Goal: Task Accomplishment & Management: Use online tool/utility

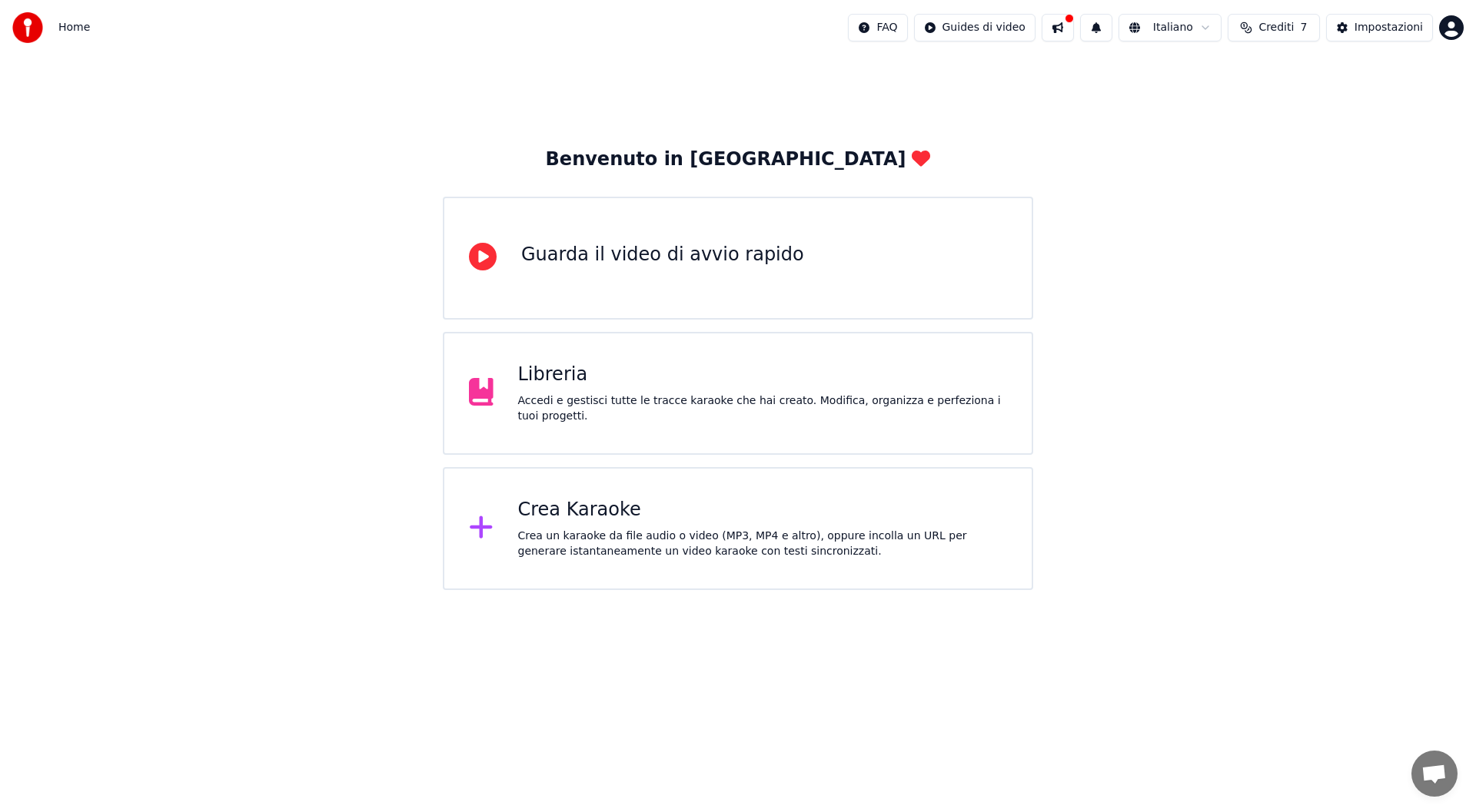
click at [566, 388] on div "Libreria" at bounding box center [763, 374] width 490 height 24
click at [569, 382] on div "Libreria" at bounding box center [763, 374] width 490 height 24
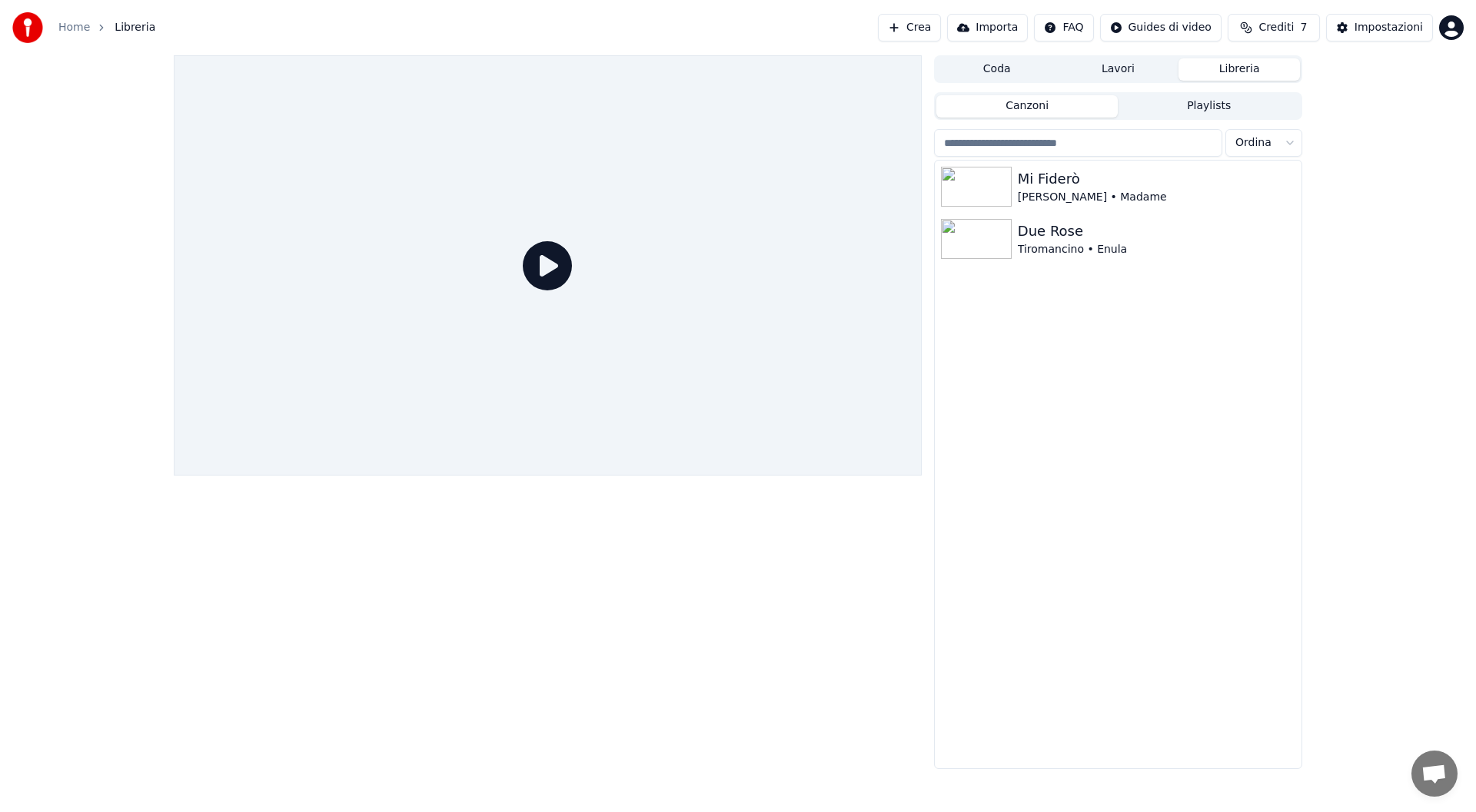
click at [1011, 31] on button "Importa" at bounding box center [987, 27] width 81 height 27
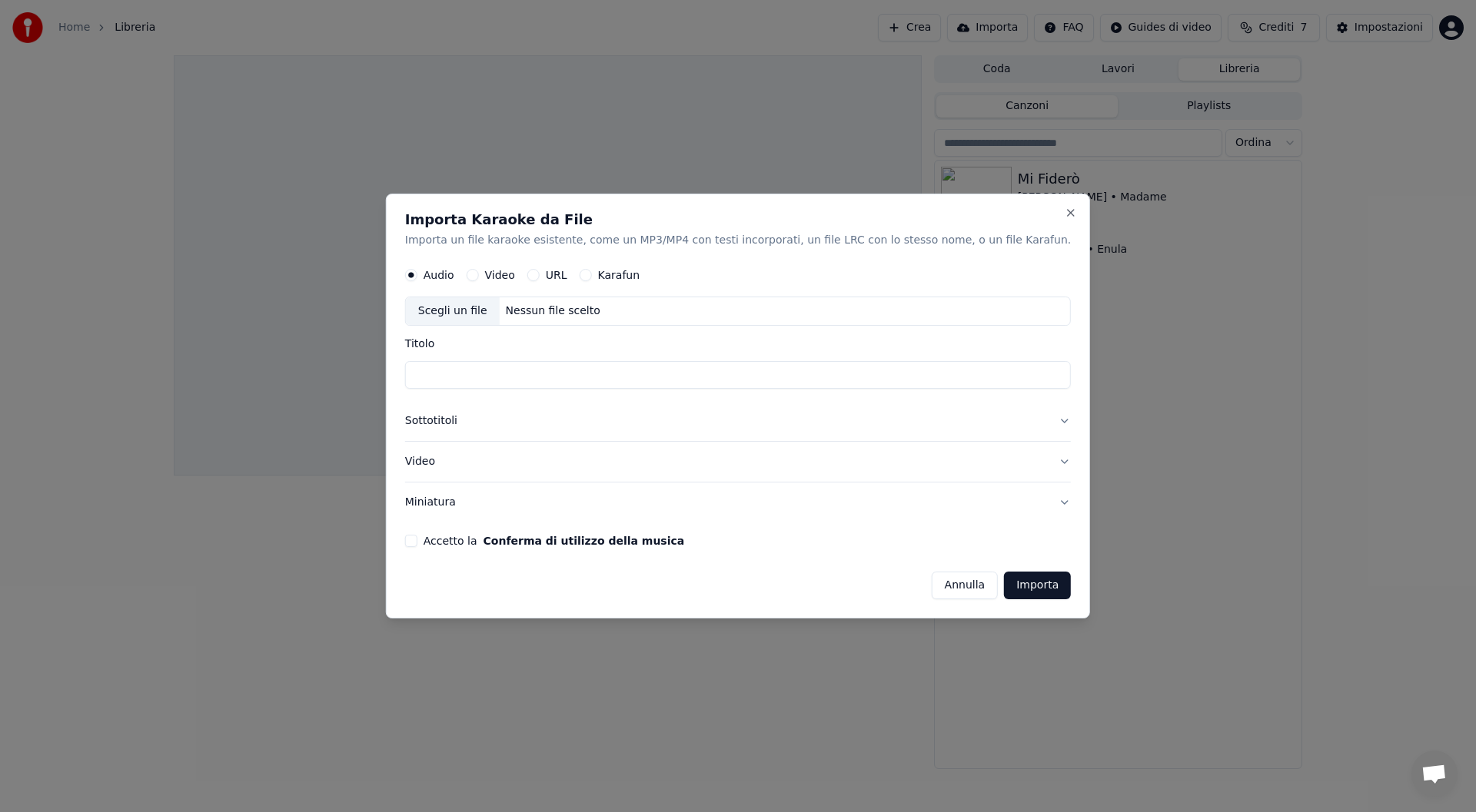
click at [418, 543] on button "Accetto la Conferma di utilizzo della musica" at bounding box center [411, 541] width 13 height 13
click at [498, 311] on div "Scegli un file" at bounding box center [453, 312] width 94 height 27
drag, startPoint x: 768, startPoint y: 198, endPoint x: 1176, endPoint y: 223, distance: 408.8
click at [1176, 223] on body "Home Libreria Crea Importa FAQ Guides di video Crediti 7 Impostazioni Coda Lavo…" at bounding box center [738, 406] width 1476 height 812
click at [498, 310] on div "Scegli un file" at bounding box center [453, 312] width 94 height 27
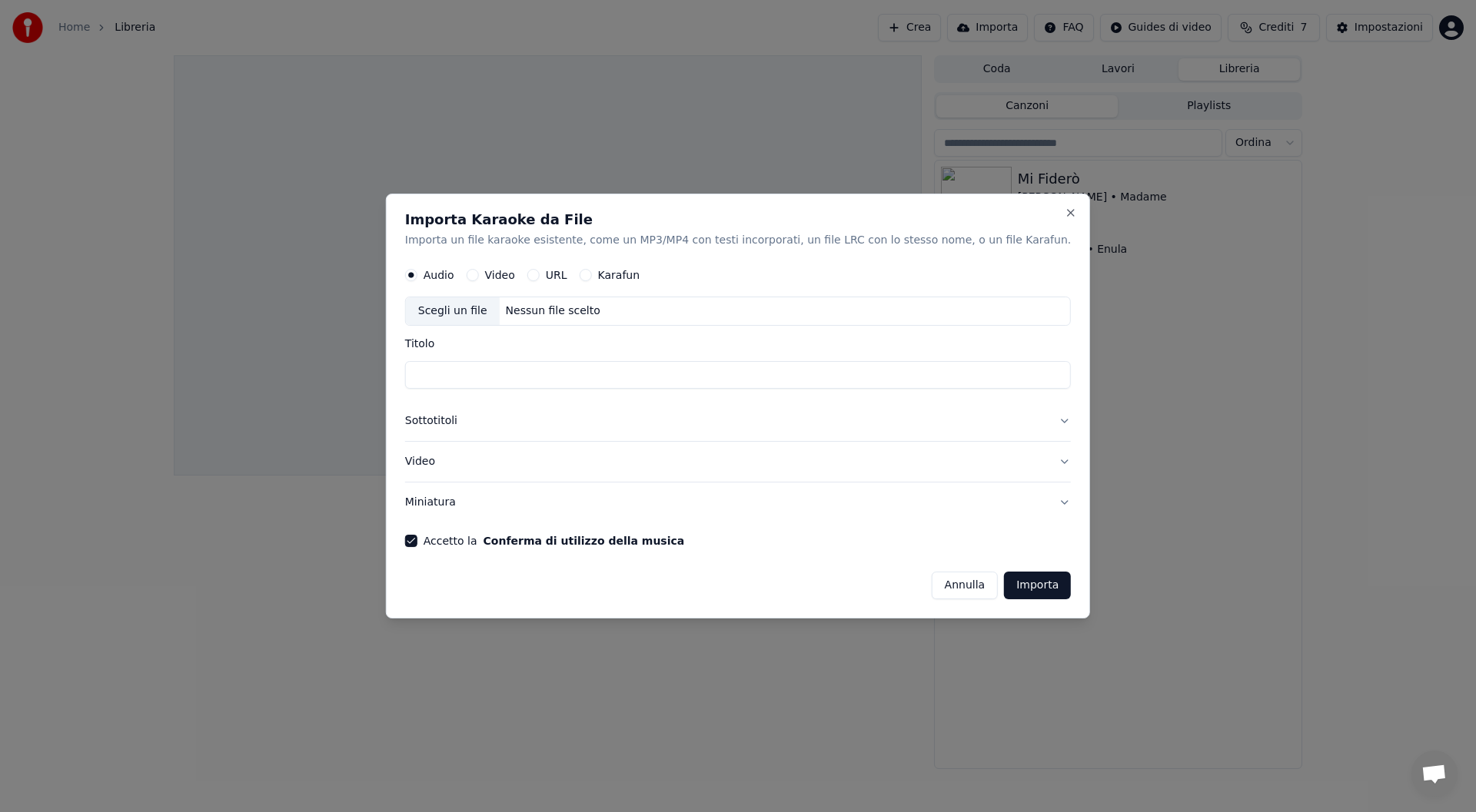
type input "**********"
click at [1014, 583] on button "Importa" at bounding box center [1037, 586] width 67 height 27
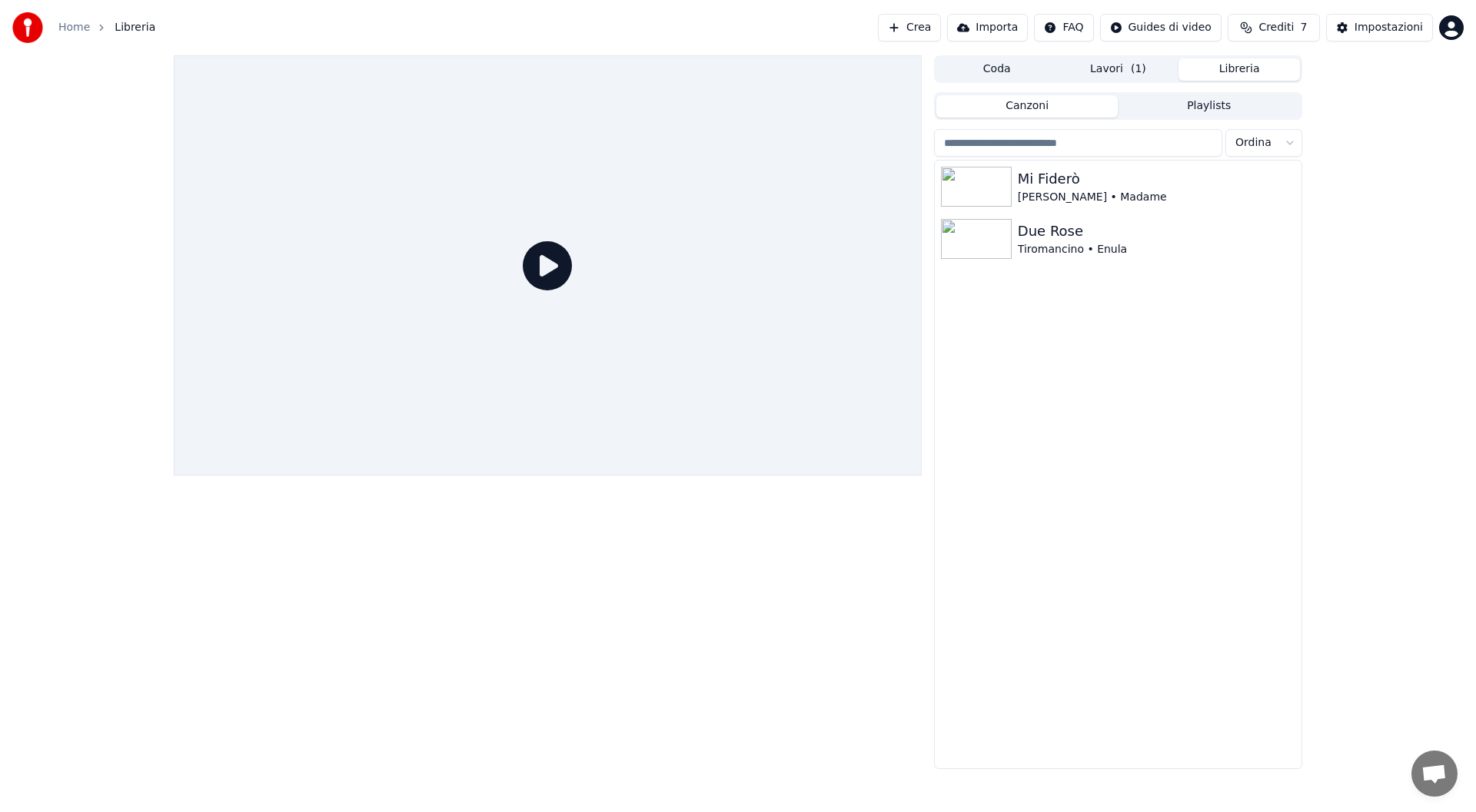
click at [1231, 75] on button "Libreria" at bounding box center [1239, 69] width 121 height 22
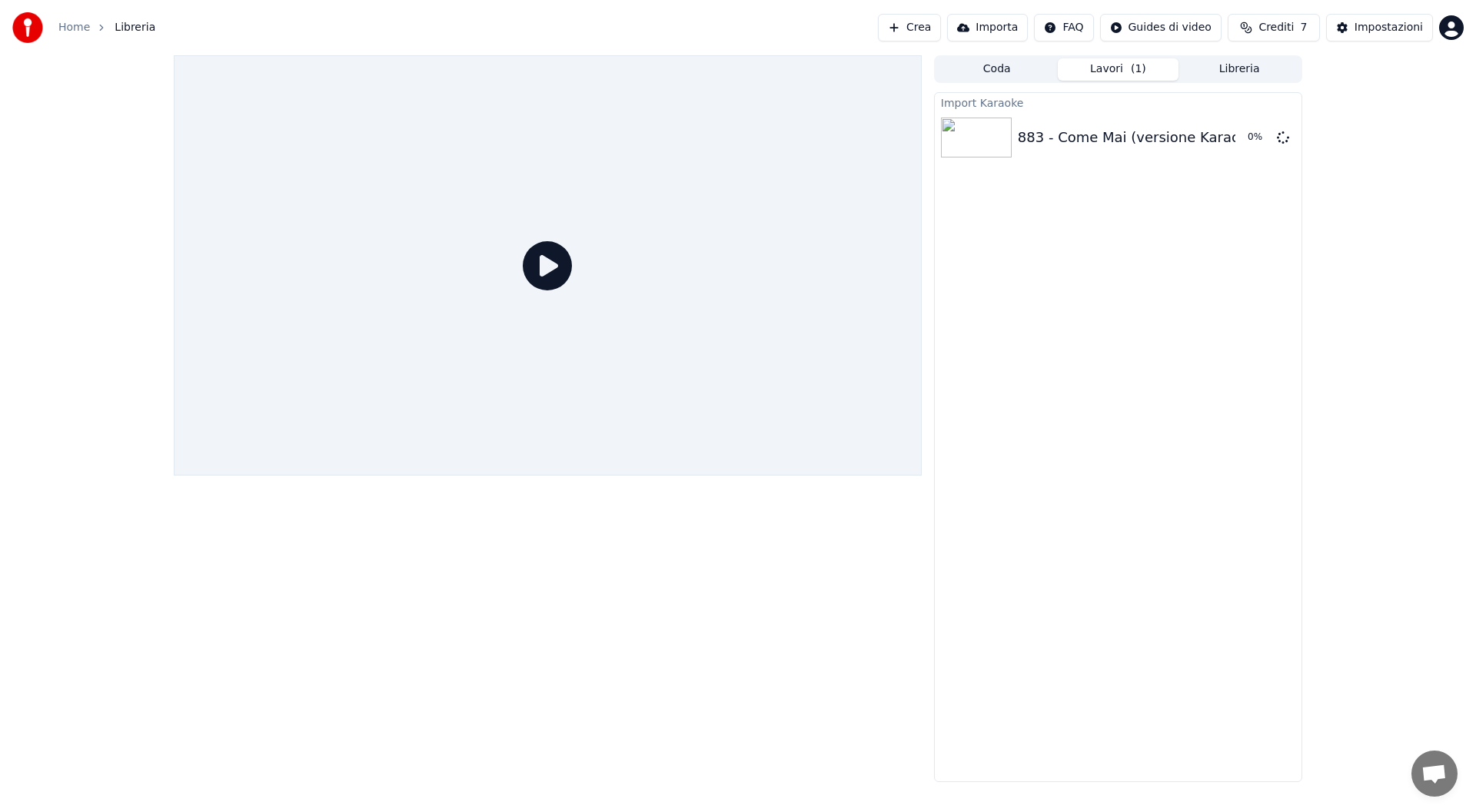
click at [1128, 69] on button "Lavori ( 1 )" at bounding box center [1118, 69] width 121 height 22
click at [1255, 72] on button "Libreria" at bounding box center [1239, 69] width 121 height 22
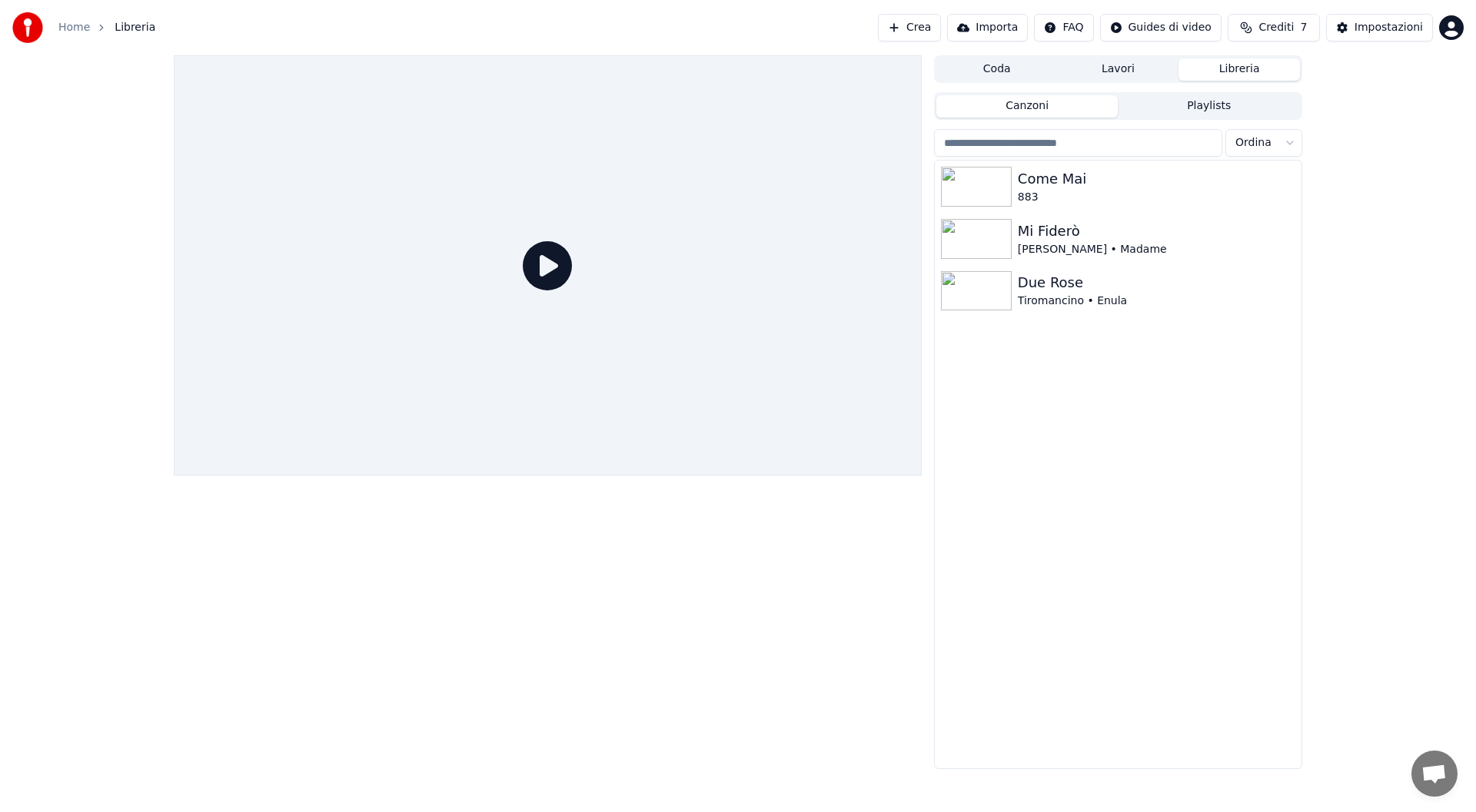
click at [1106, 70] on button "Lavori" at bounding box center [1118, 69] width 121 height 22
click at [1261, 64] on button "Libreria" at bounding box center [1239, 69] width 121 height 22
click at [979, 185] on img at bounding box center [976, 186] width 71 height 40
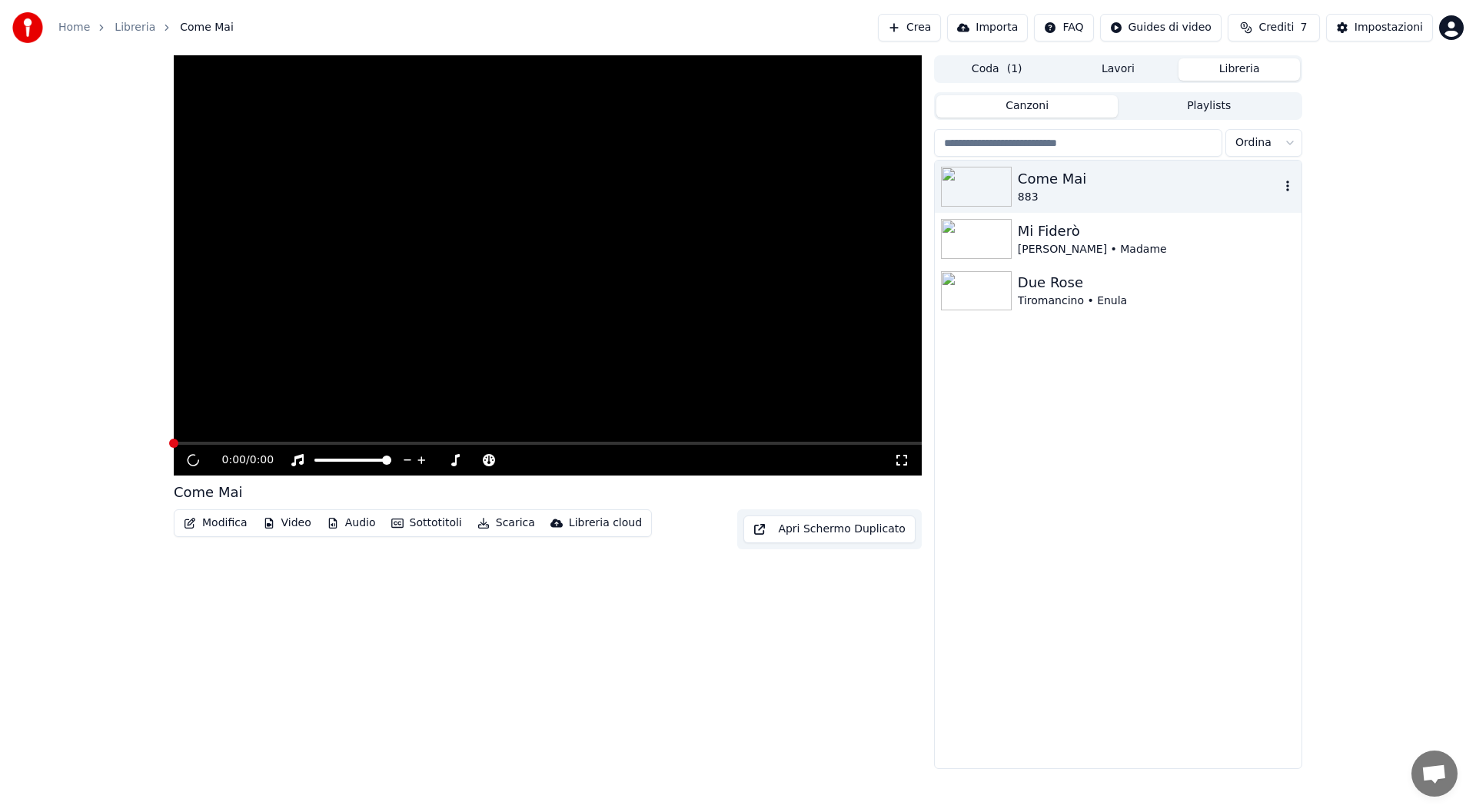
click at [979, 185] on img at bounding box center [976, 186] width 71 height 40
click at [333, 462] on span at bounding box center [335, 459] width 9 height 9
click at [364, 459] on span at bounding box center [362, 459] width 9 height 9
click at [320, 443] on span at bounding box center [548, 443] width 748 height 3
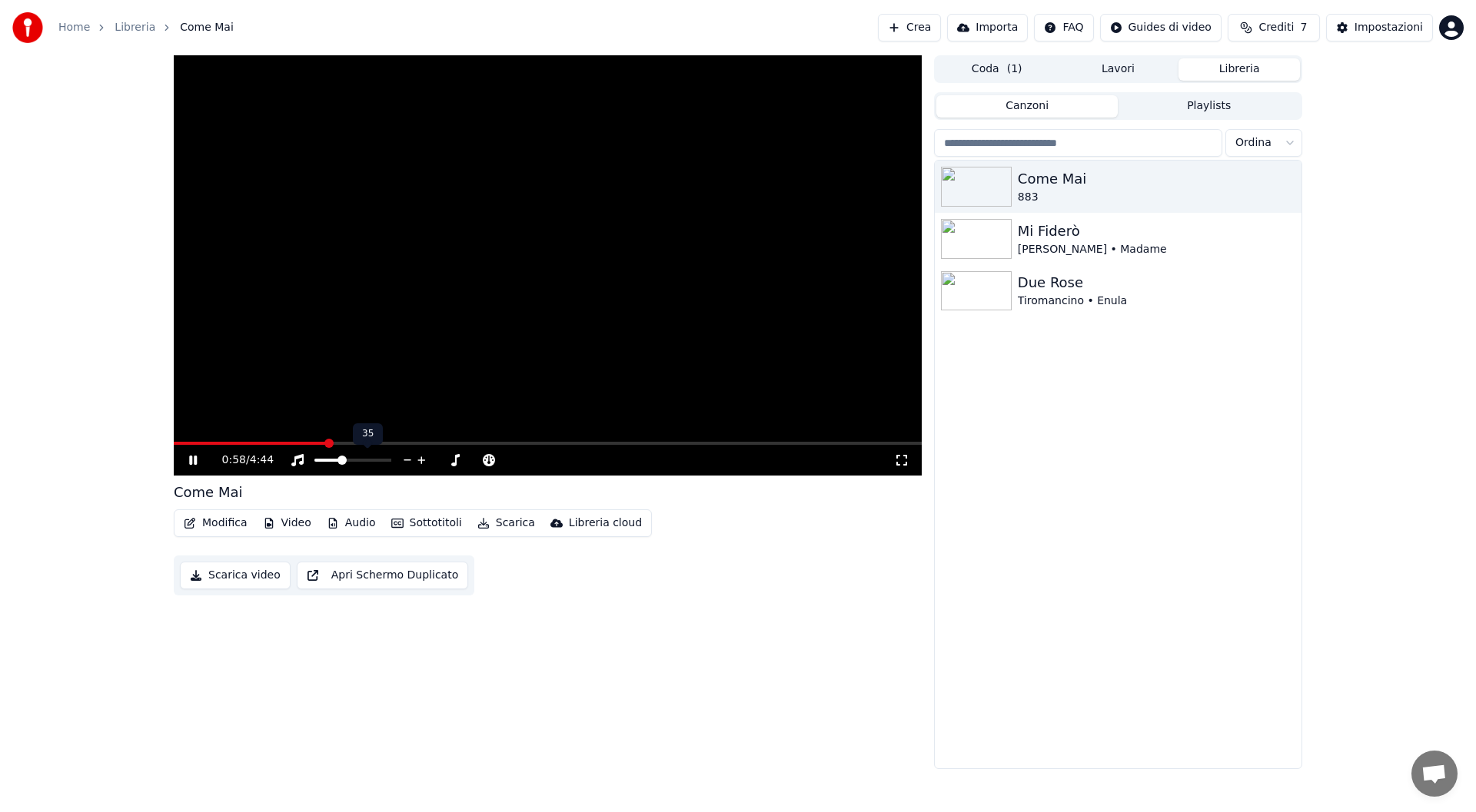
click at [341, 458] on span at bounding box center [341, 459] width 9 height 9
click at [429, 441] on video at bounding box center [548, 265] width 748 height 421
click at [429, 444] on span at bounding box center [548, 443] width 748 height 3
click at [498, 389] on video at bounding box center [548, 265] width 748 height 421
click at [598, 444] on span at bounding box center [548, 443] width 748 height 3
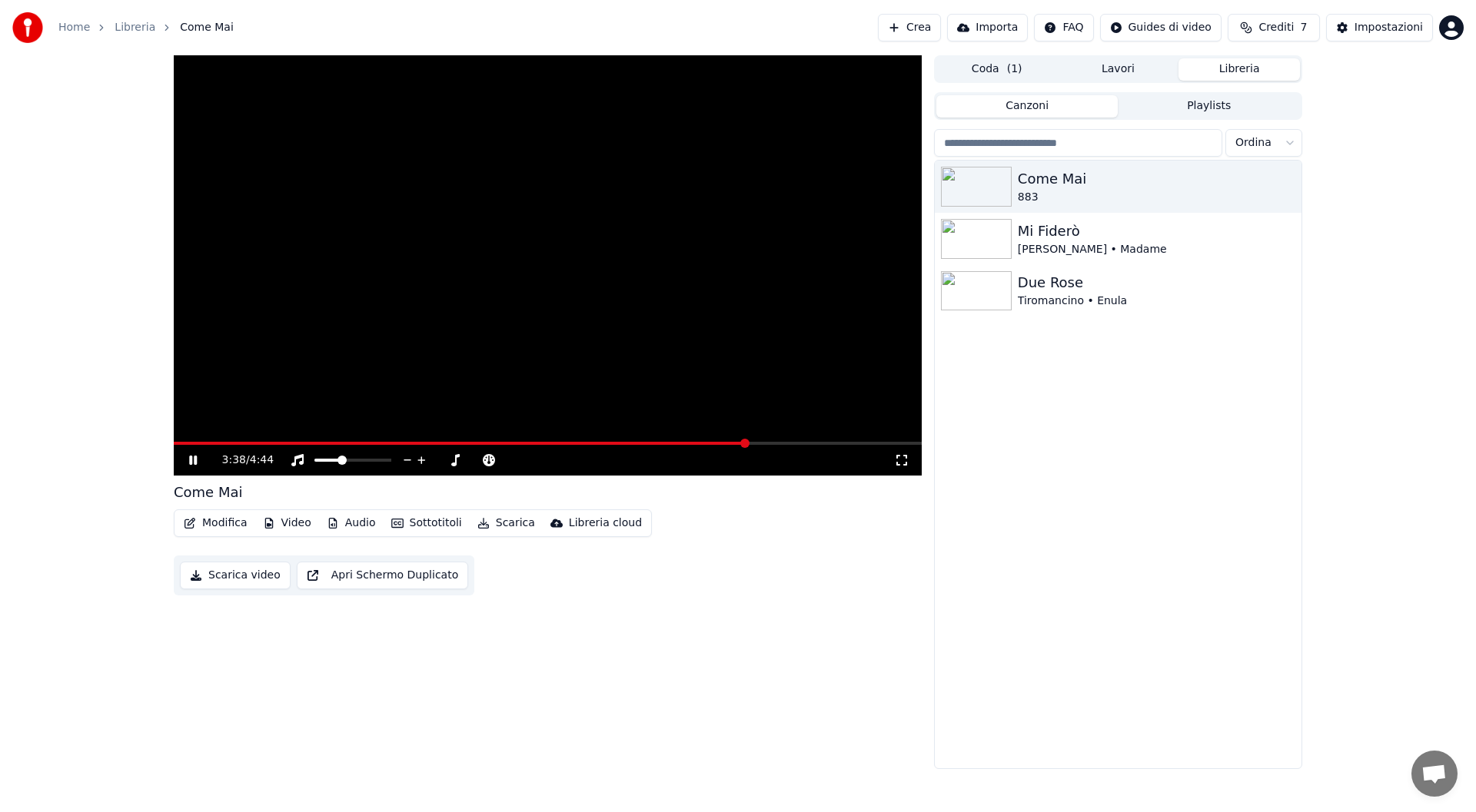
click at [748, 444] on span at bounding box center [548, 443] width 748 height 3
click at [830, 444] on span at bounding box center [548, 443] width 748 height 3
click at [875, 444] on span at bounding box center [548, 443] width 748 height 3
click at [902, 462] on icon at bounding box center [902, 460] width 16 height 13
click at [335, 326] on video at bounding box center [548, 265] width 748 height 421
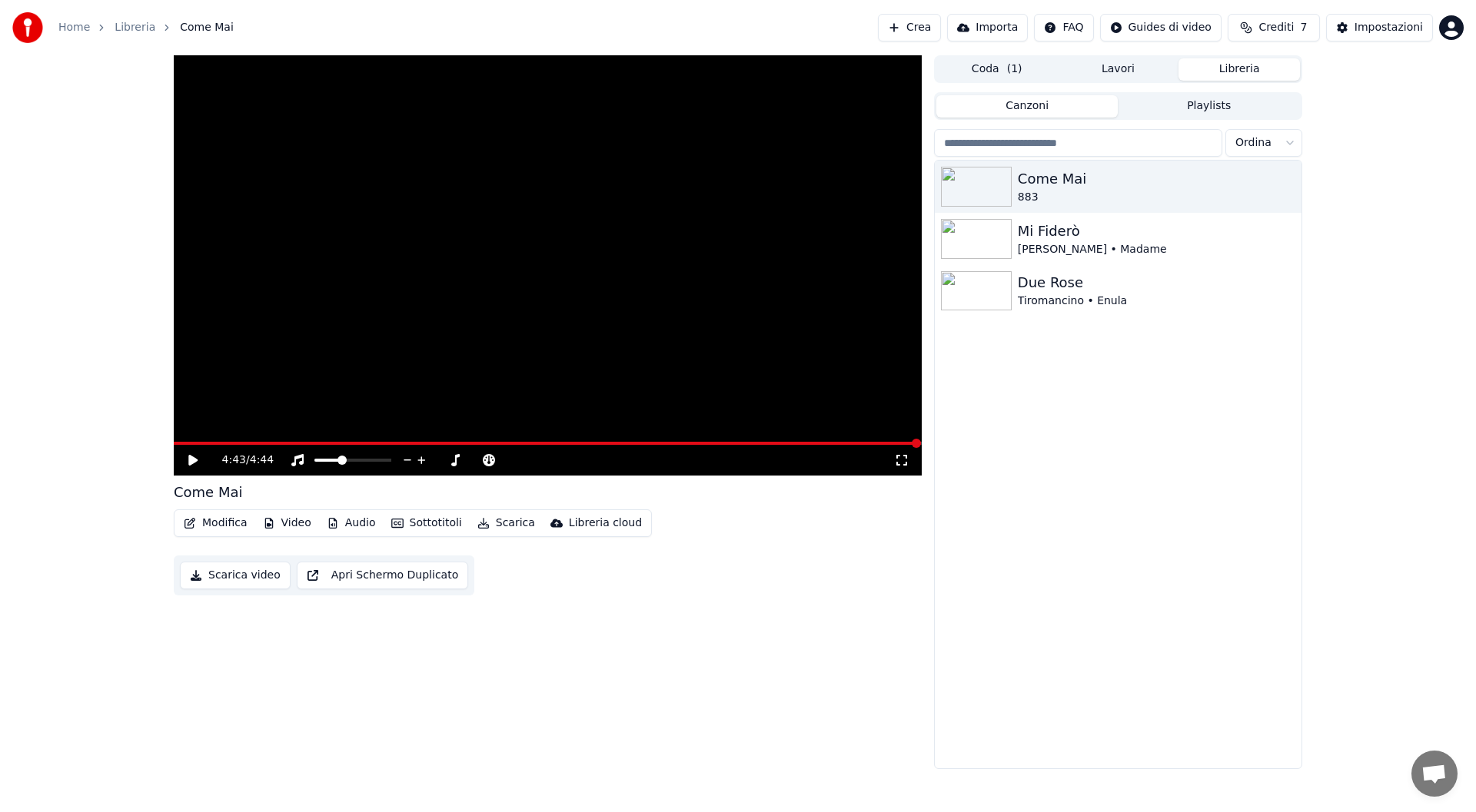
click at [242, 574] on button "Scarica video" at bounding box center [235, 575] width 111 height 27
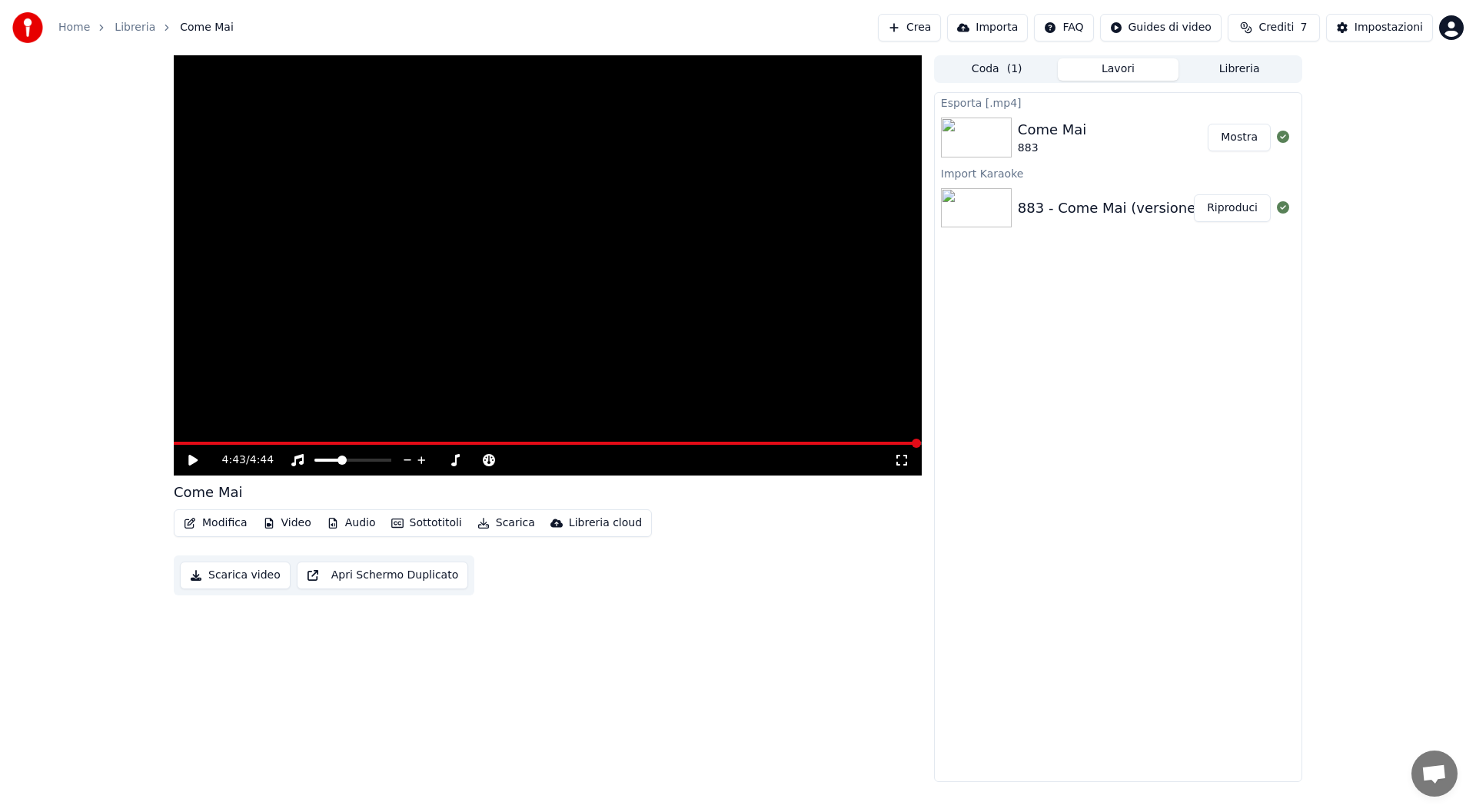
click at [1233, 72] on button "Libreria" at bounding box center [1239, 69] width 121 height 22
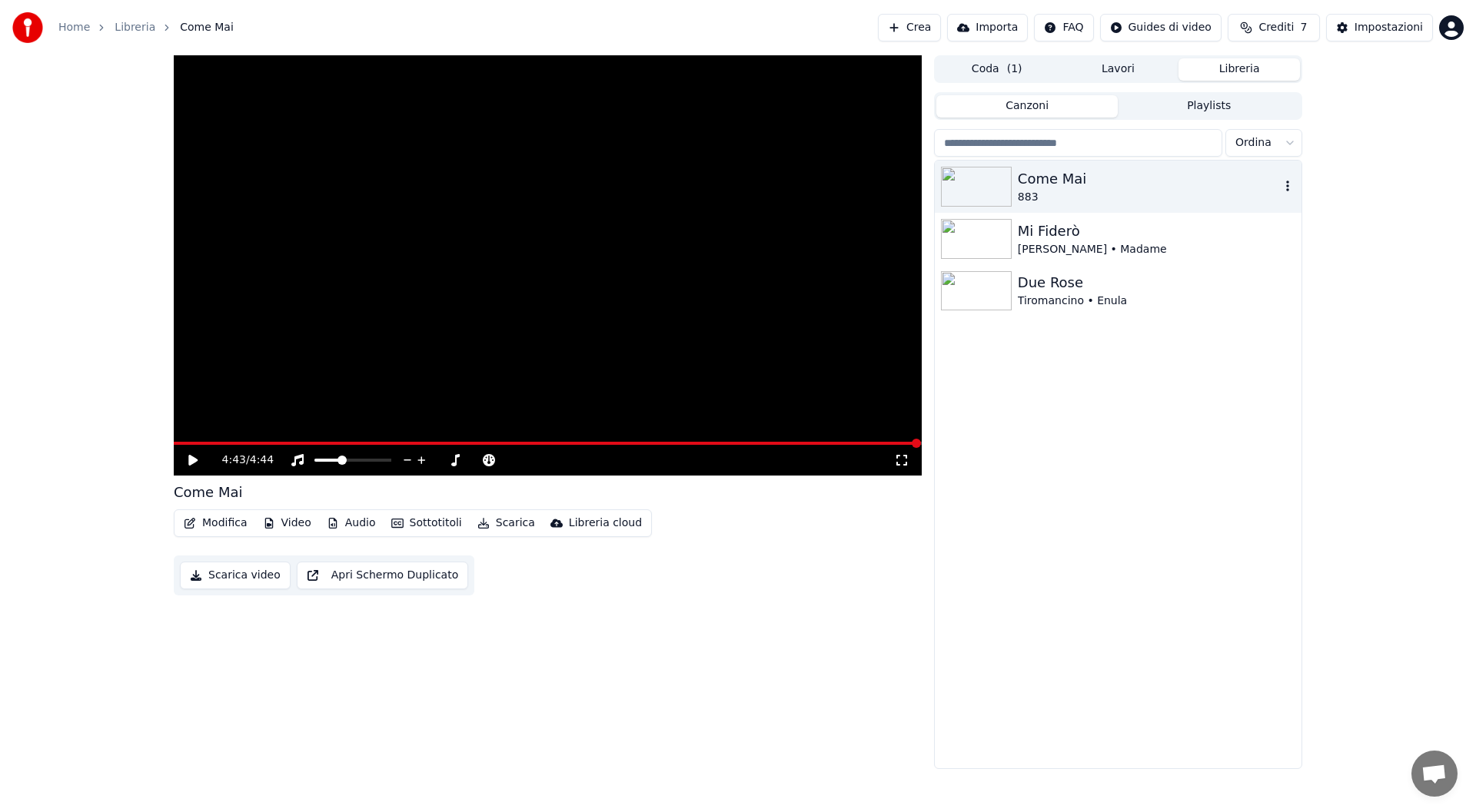
click at [1202, 186] on div "Come Mai" at bounding box center [1150, 179] width 262 height 21
click at [1287, 190] on icon "button" at bounding box center [1287, 186] width 3 height 11
click at [1189, 498] on div "Come Mai 883 Mi Fiderò Marco Mengoni • Madame Due Rose Tiromancino • Enula" at bounding box center [1117, 464] width 366 height 608
click at [1287, 186] on icon "button" at bounding box center [1287, 186] width 3 height 11
click at [1251, 295] on div "Informazioni di Debug" at bounding box center [1294, 288] width 156 height 24
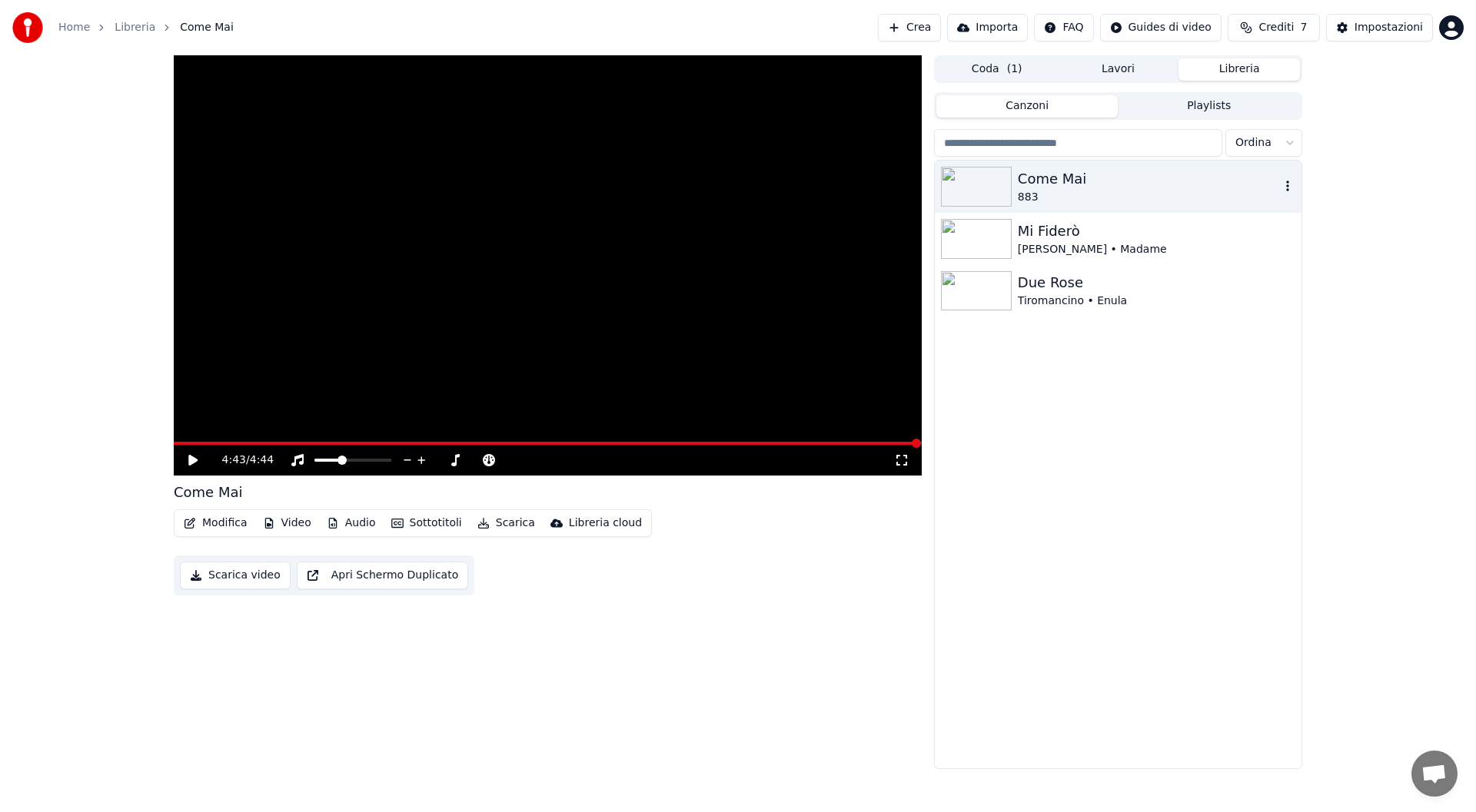
click at [1286, 184] on icon "button" at bounding box center [1287, 186] width 16 height 13
click at [1287, 189] on icon "button" at bounding box center [1287, 186] width 16 height 13
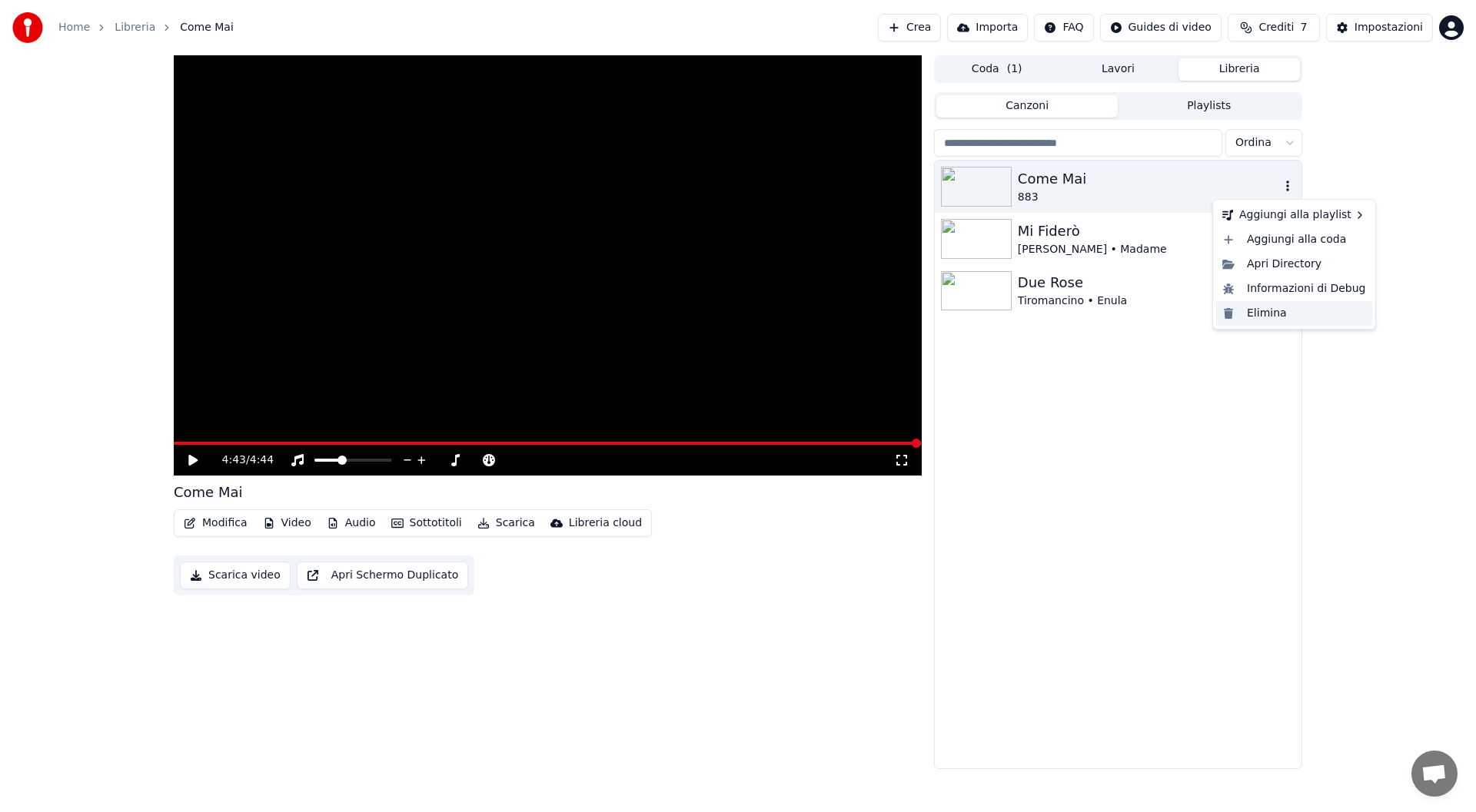
click at [1272, 312] on div "Elimina" at bounding box center [1294, 313] width 156 height 24
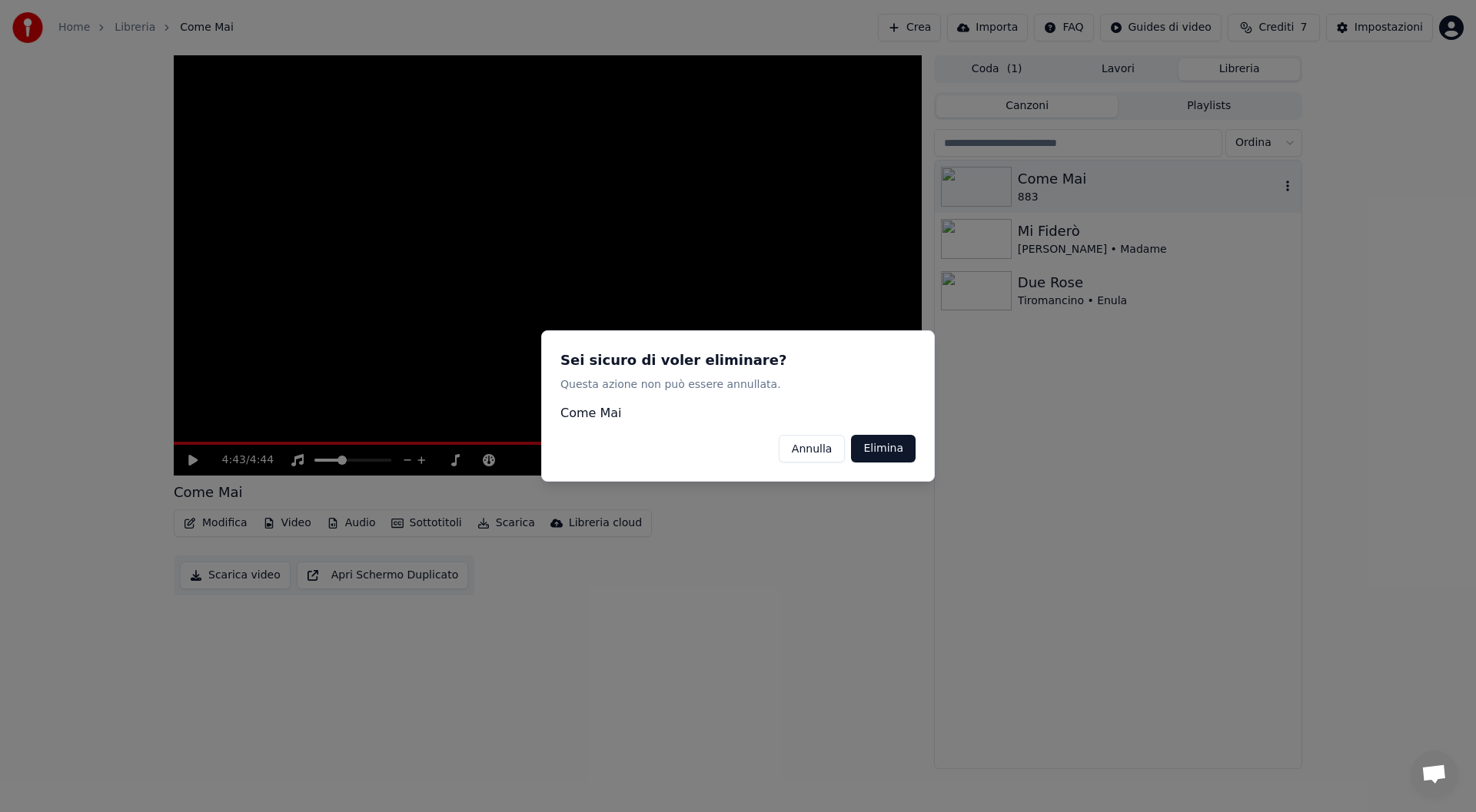
click at [778, 435] on button "Annulla" at bounding box center [811, 449] width 67 height 27
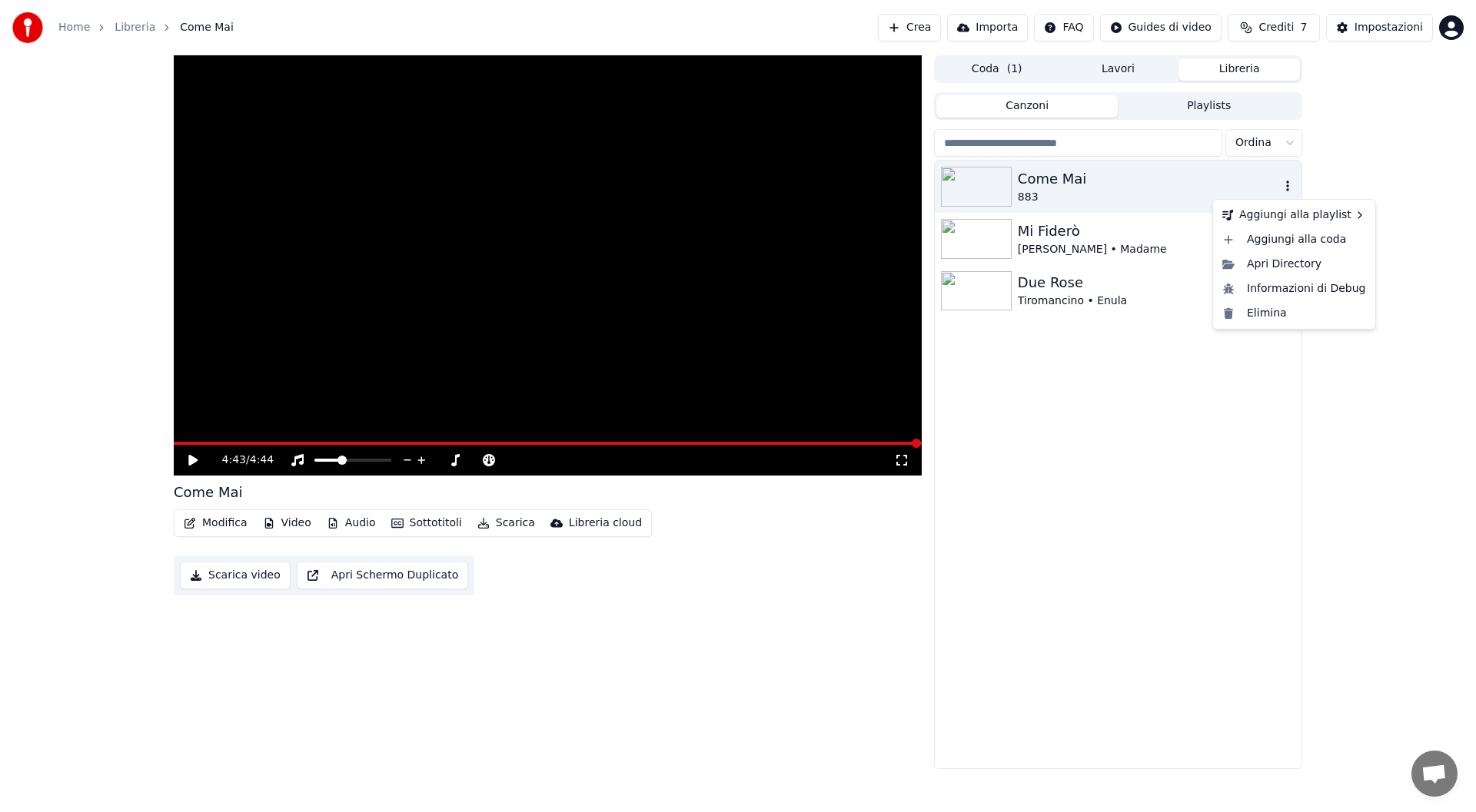
click at [1288, 188] on icon "button" at bounding box center [1287, 186] width 16 height 13
click at [1261, 311] on div "Elimina" at bounding box center [1294, 313] width 156 height 24
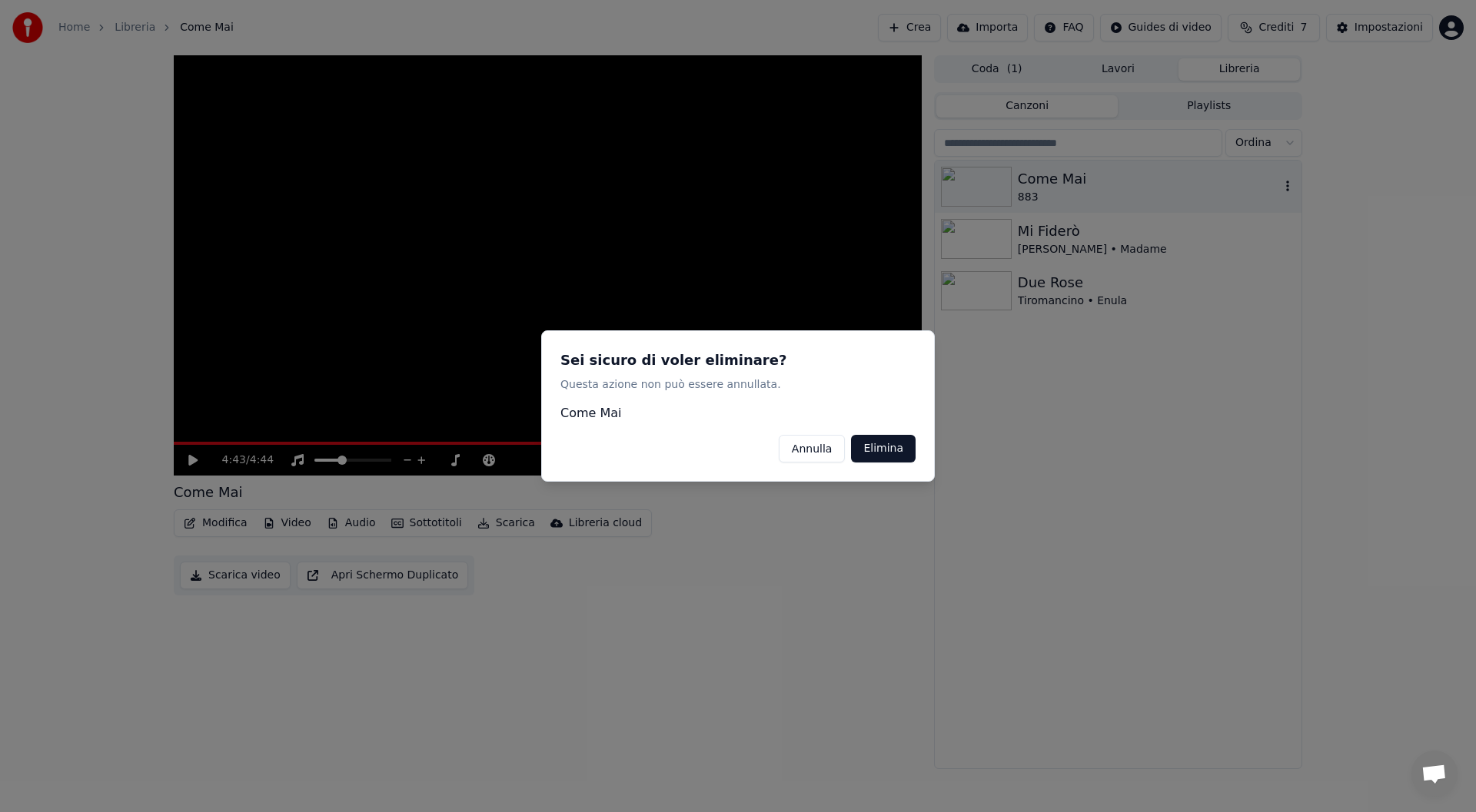
click at [888, 444] on button "Elimina" at bounding box center [883, 449] width 64 height 27
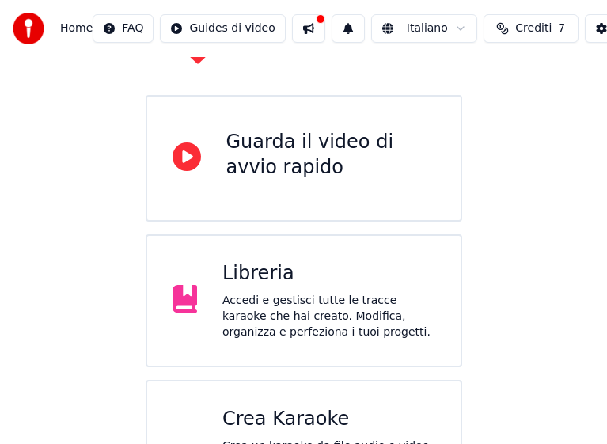
scroll to position [192, 0]
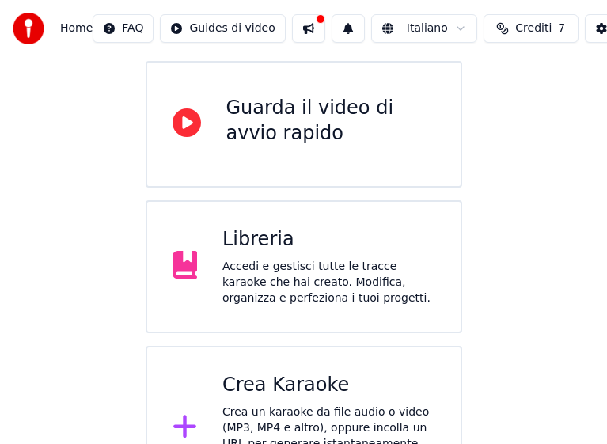
click at [287, 259] on div "Accedi e gestisci tutte le tracce karaoke che hai creato. Modifica, organizza e…" at bounding box center [328, 282] width 213 height 47
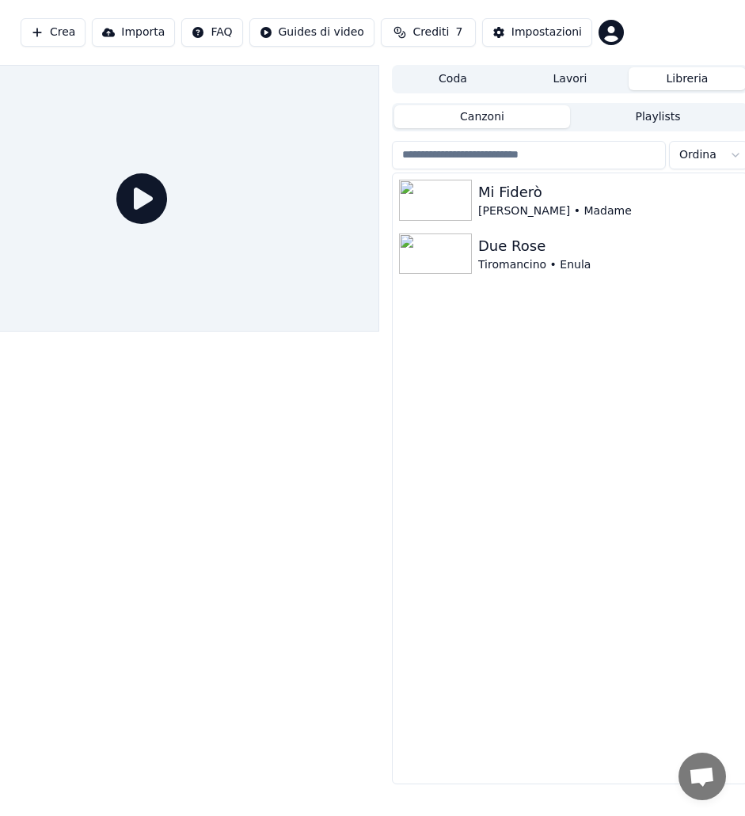
scroll to position [0, 112]
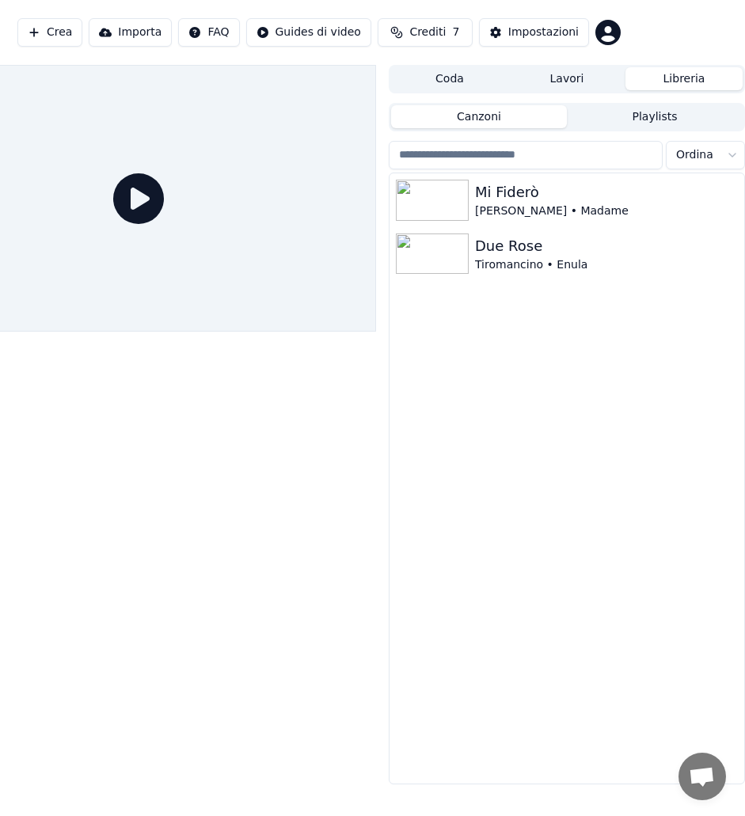
click at [659, 118] on button "Playlists" at bounding box center [654, 116] width 176 height 23
click at [495, 126] on button "Canzoni" at bounding box center [479, 116] width 176 height 23
click at [678, 81] on button "Libreria" at bounding box center [683, 78] width 117 height 23
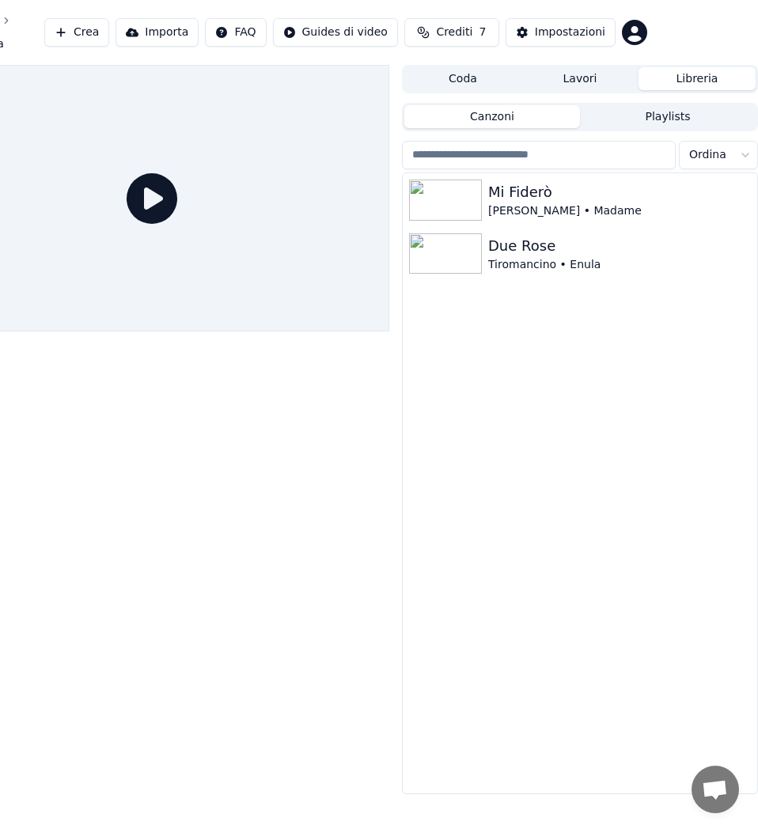
click at [660, 150] on html "Home Libreria Crea Importa FAQ Guides di video Crediti 7 Impostazioni Coda Lavo…" at bounding box center [281, 414] width 758 height 829
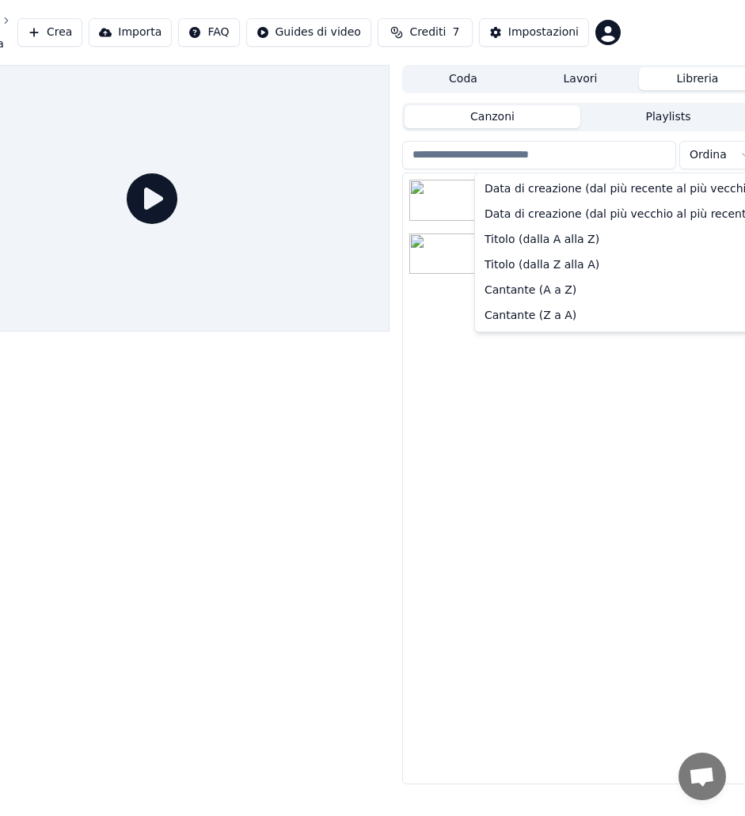
click at [646, 150] on html "Home Libreria Crea Importa FAQ Guides di video Crediti 7 Impostazioni Coda Lavo…" at bounding box center [274, 408] width 745 height 816
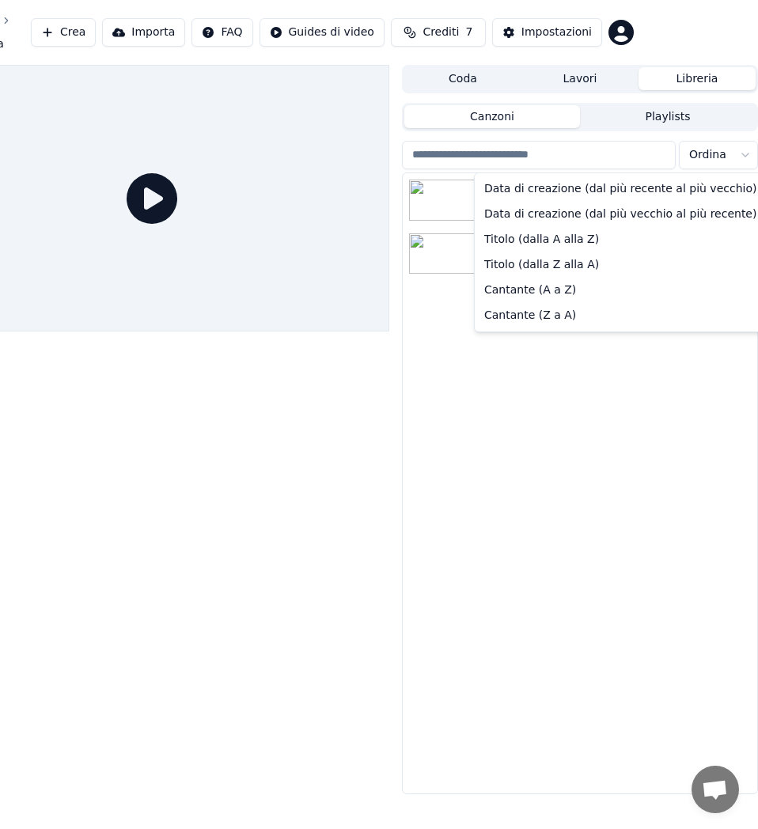
click at [660, 158] on html "Home Libreria Crea Importa FAQ Guides di video Crediti 7 Impostazioni Coda Lavo…" at bounding box center [281, 414] width 758 height 829
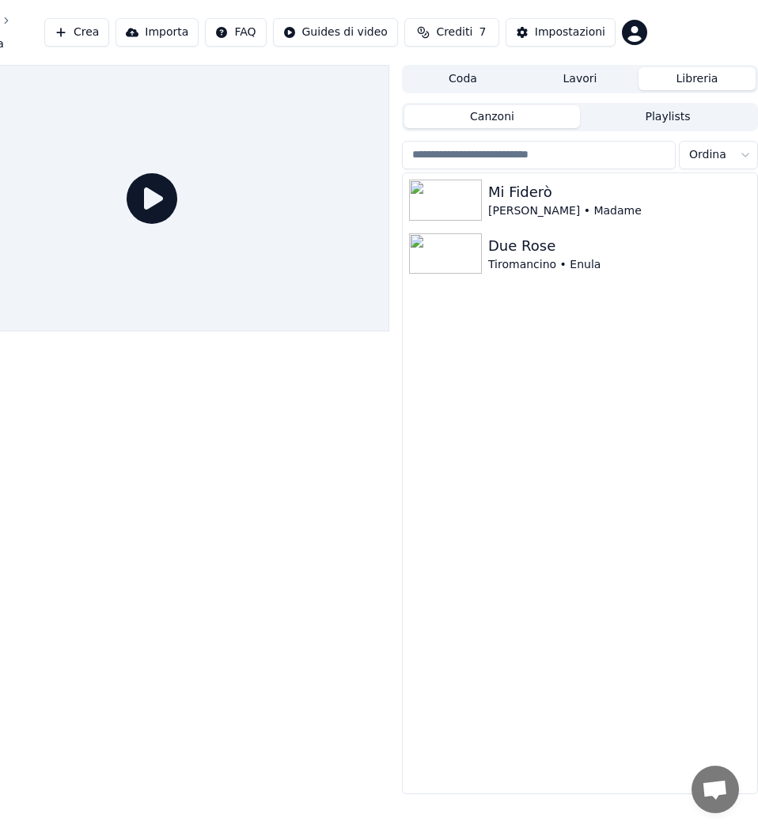
click at [660, 150] on html "Home Libreria Crea Importa FAQ Guides di video Crediti 7 Impostazioni Coda Lavo…" at bounding box center [281, 414] width 758 height 829
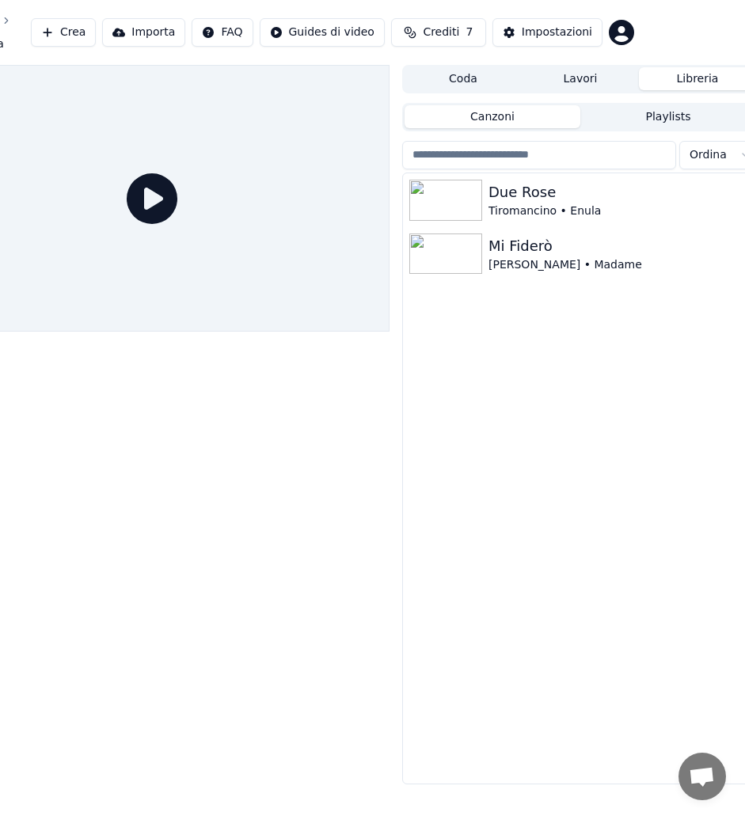
click at [646, 160] on html "Home Libreria Crea Importa FAQ Guides di video Crediti 7 Impostazioni Coda Lavo…" at bounding box center [274, 408] width 745 height 816
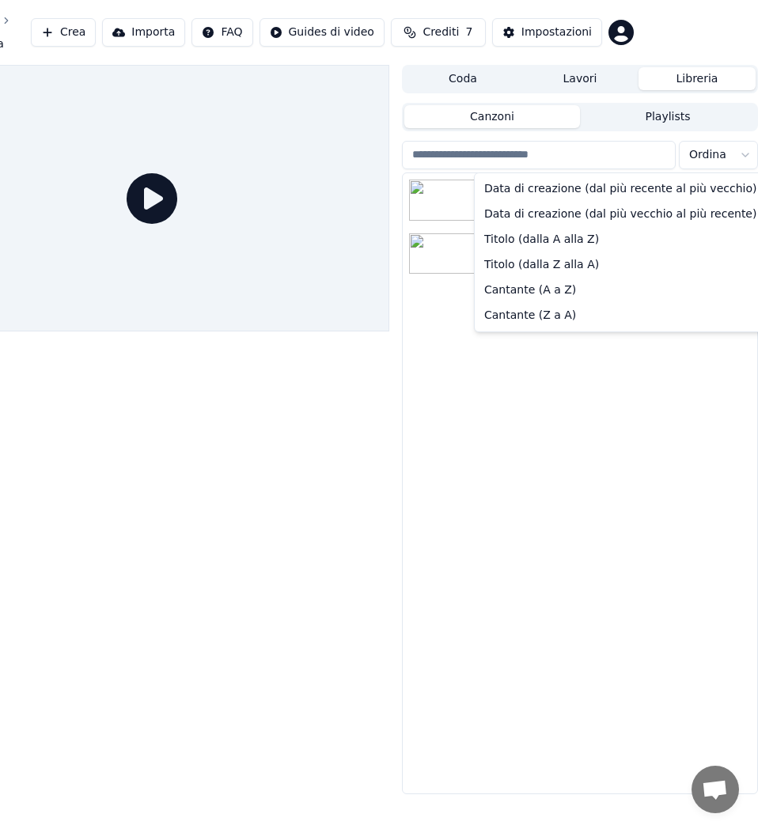
click at [660, 155] on html "Home Libreria Crea Importa FAQ Guides di video Crediti 7 Impostazioni Coda Lavo…" at bounding box center [281, 414] width 758 height 829
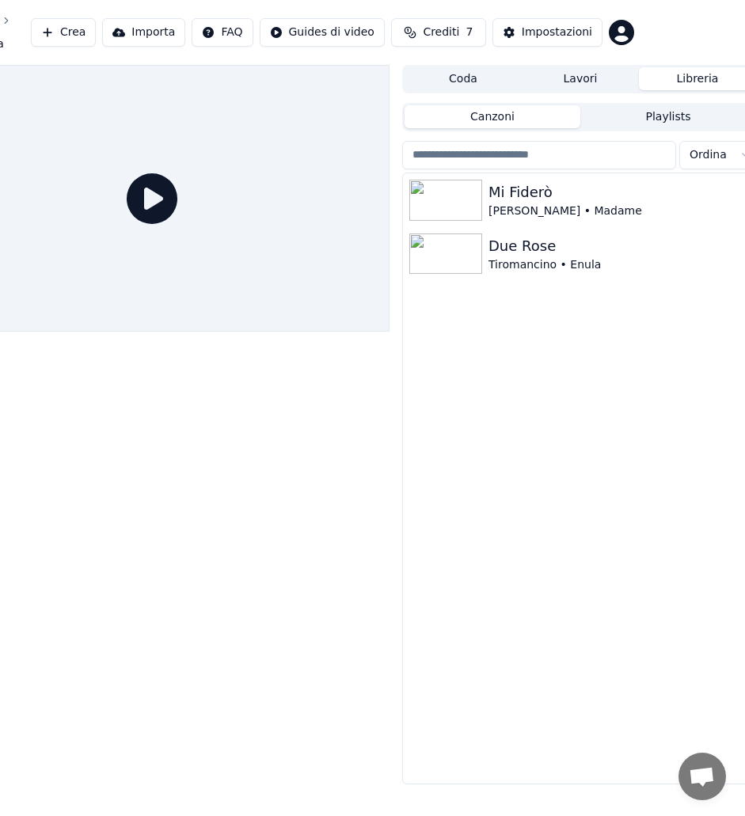
click at [158, 207] on icon at bounding box center [152, 198] width 51 height 51
click at [334, 31] on html "Home Libreria Crea Importa FAQ Guides di video Crediti 7 Impostazioni Coda Lavo…" at bounding box center [274, 408] width 745 height 816
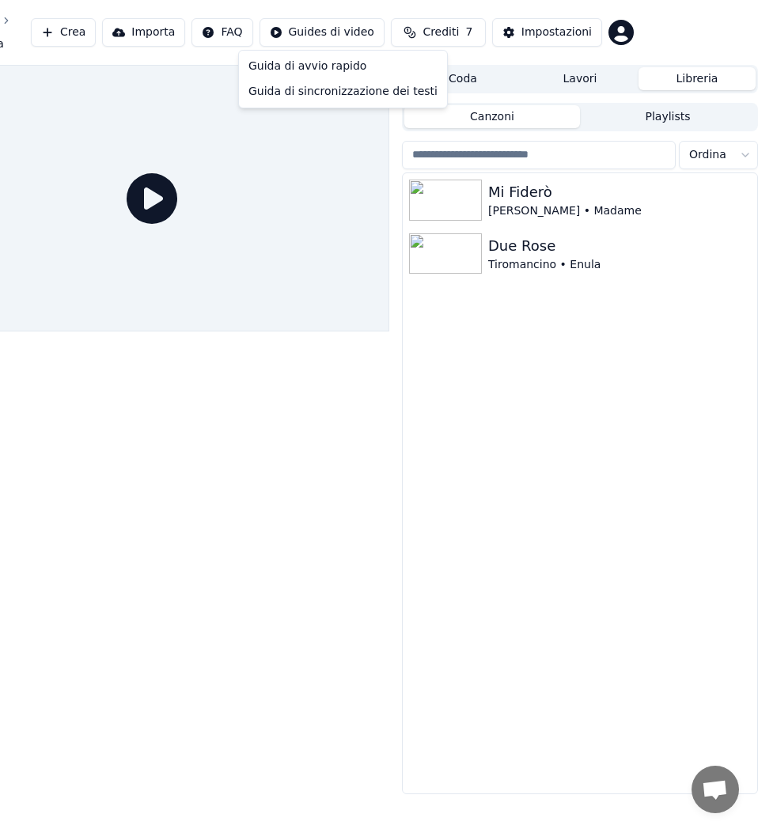
click at [240, 138] on html "Home Libreria Crea Importa FAQ Guides di video Crediti 7 Impostazioni Coda Lavo…" at bounding box center [281, 414] width 758 height 829
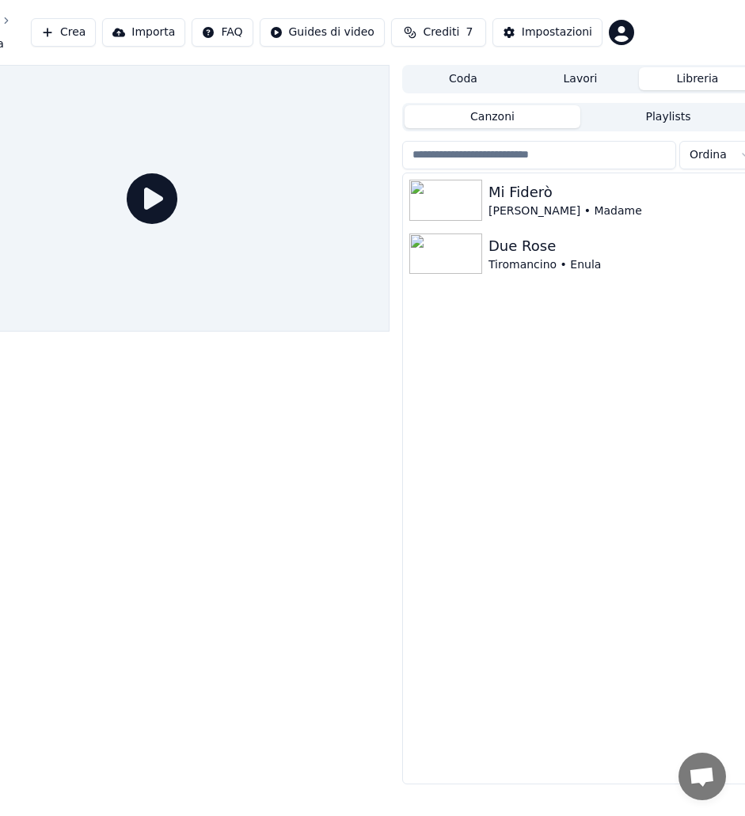
click at [165, 35] on button "Importa" at bounding box center [143, 32] width 83 height 28
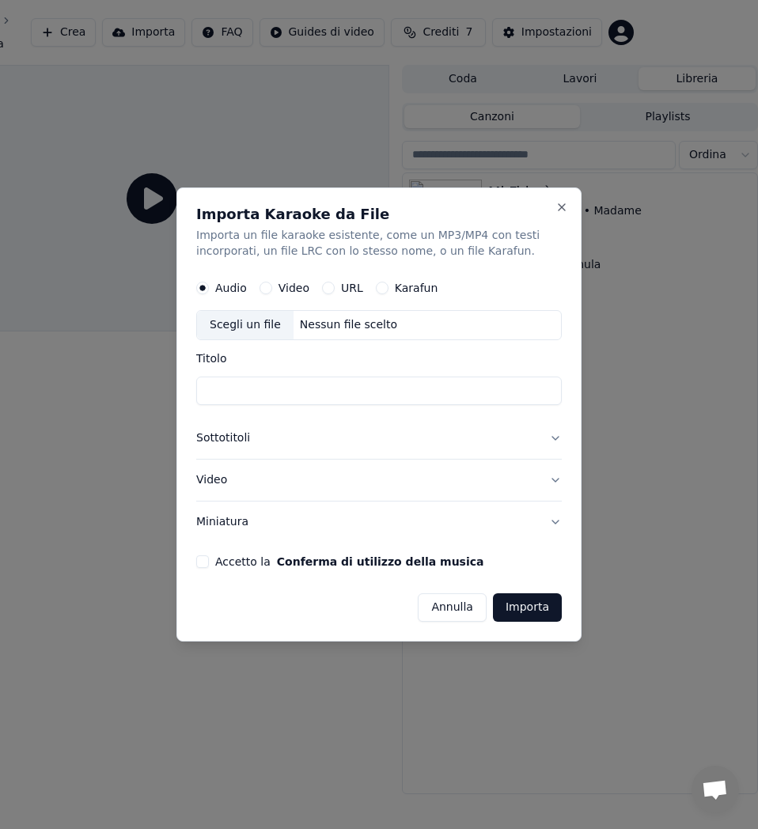
click at [255, 327] on div "Scegli un file" at bounding box center [245, 325] width 97 height 28
type input "**********"
click at [203, 563] on button "Accetto la Conferma di utilizzo della musica" at bounding box center [202, 561] width 13 height 13
click at [554, 438] on button "Sottotitoli" at bounding box center [379, 438] width 366 height 41
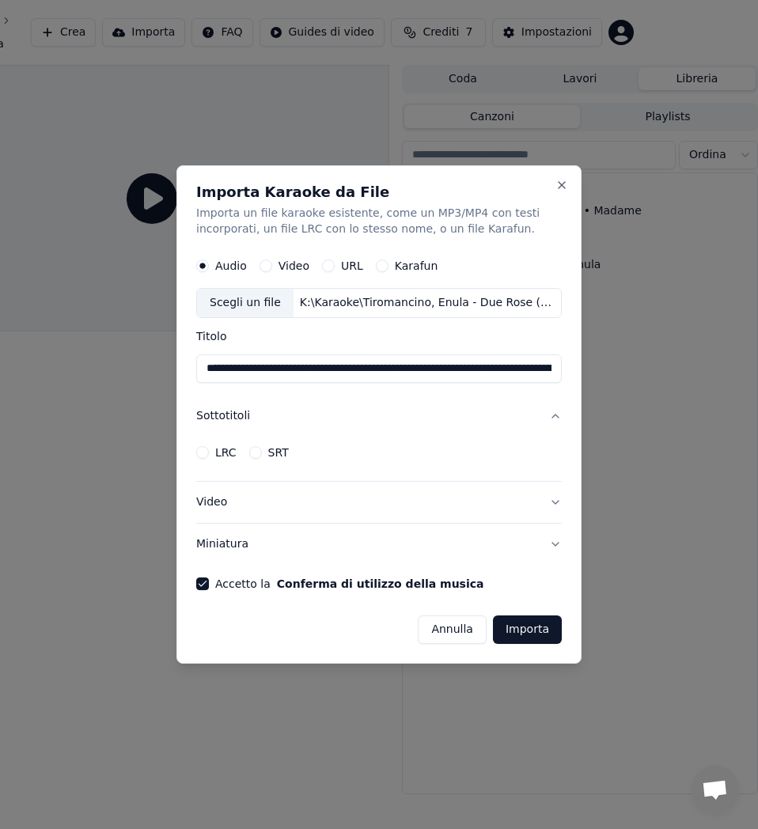
click at [554, 438] on div "LRC SRT" at bounding box center [379, 453] width 366 height 32
click at [552, 499] on button "Video" at bounding box center [379, 502] width 366 height 41
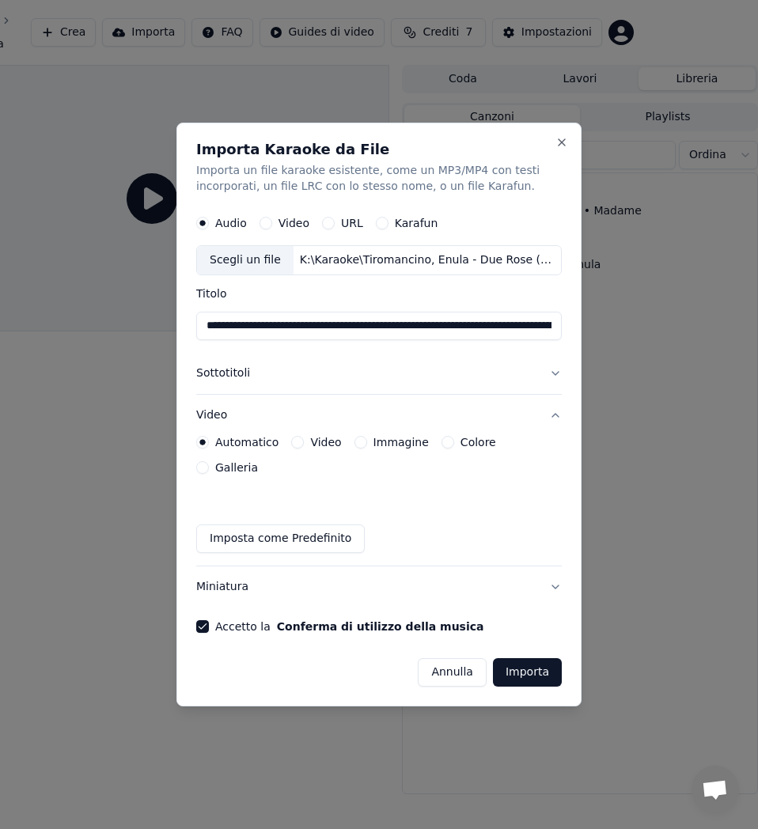
click at [557, 570] on button "Miniatura" at bounding box center [379, 586] width 366 height 41
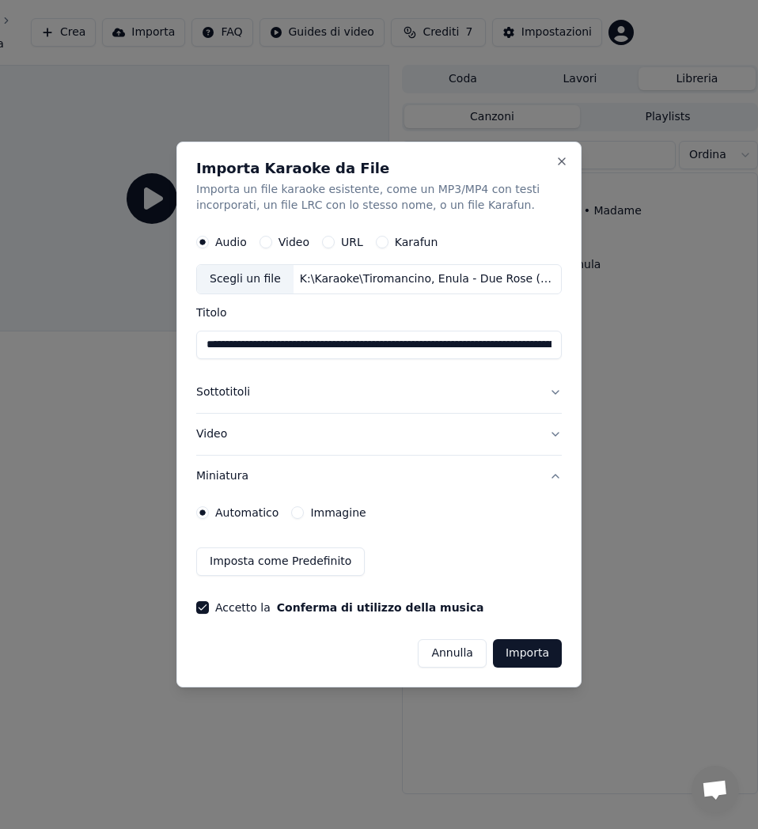
click at [557, 570] on div "Imposta come Predefinito" at bounding box center [379, 562] width 366 height 28
click at [525, 653] on button "Importa" at bounding box center [527, 653] width 69 height 28
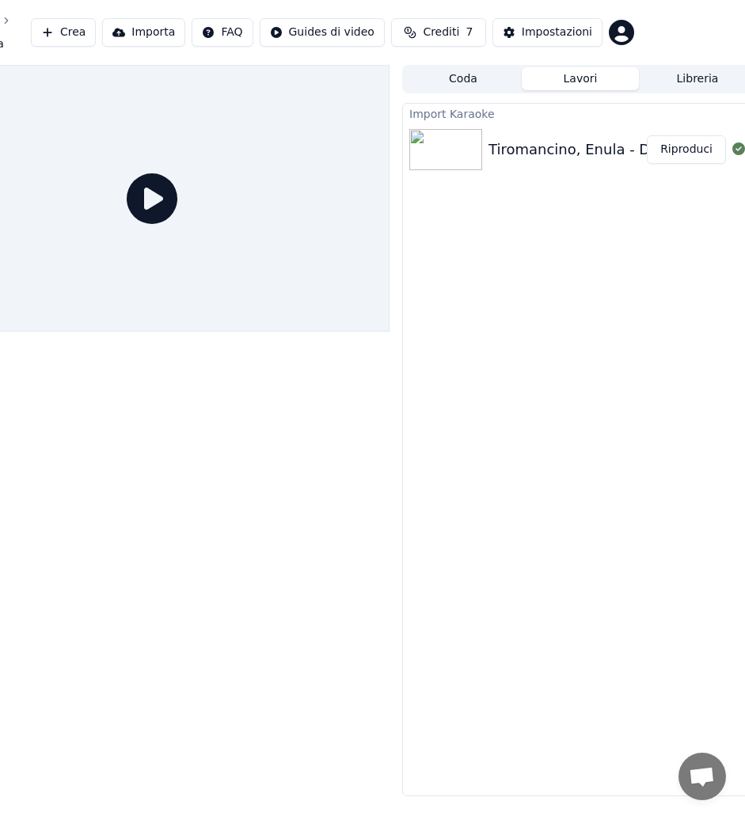
click at [688, 153] on button "Riproduci" at bounding box center [685, 149] width 79 height 28
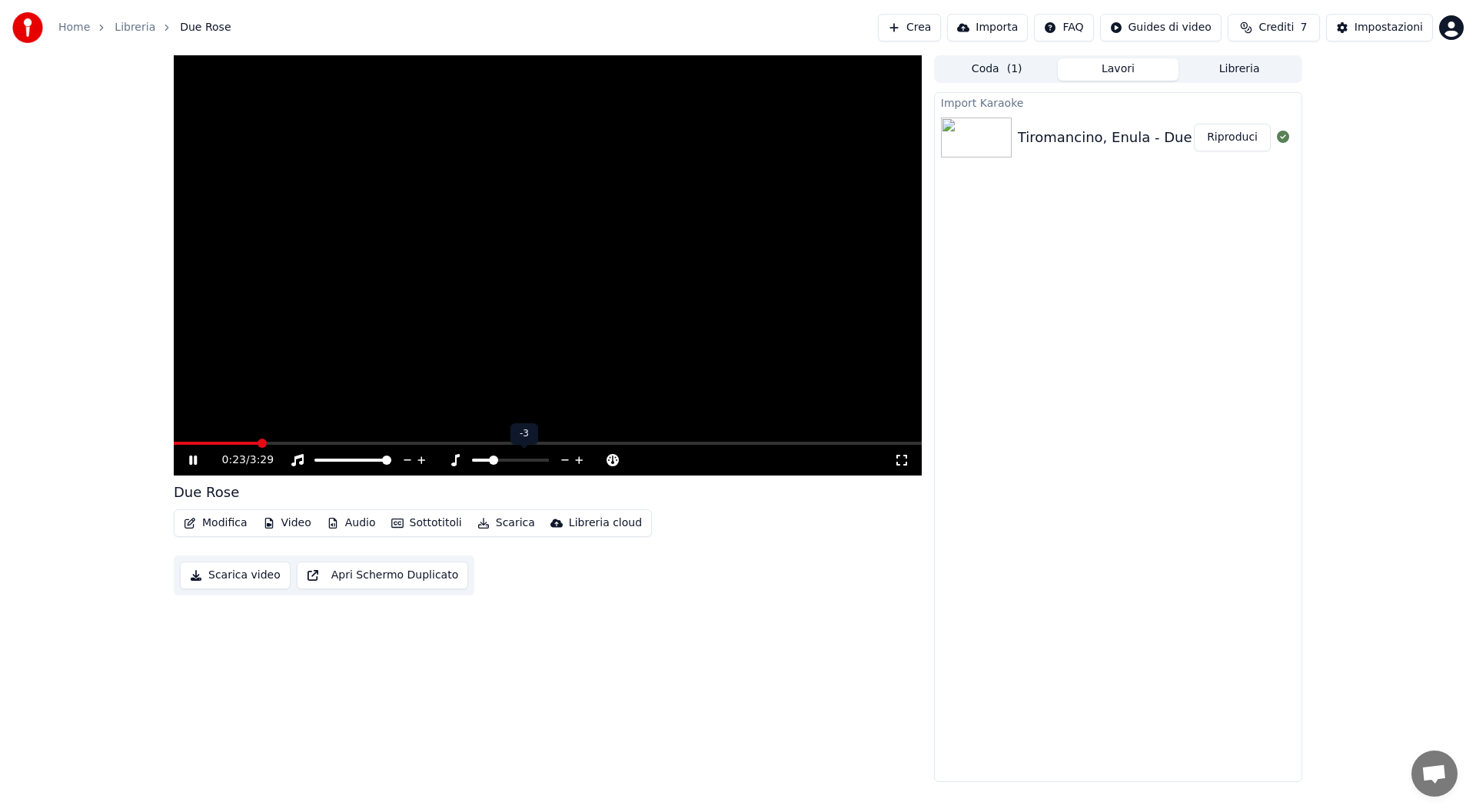
click at [494, 465] on span at bounding box center [493, 459] width 9 height 9
click at [502, 458] on div at bounding box center [524, 460] width 123 height 16
click at [510, 462] on span at bounding box center [510, 459] width 77 height 3
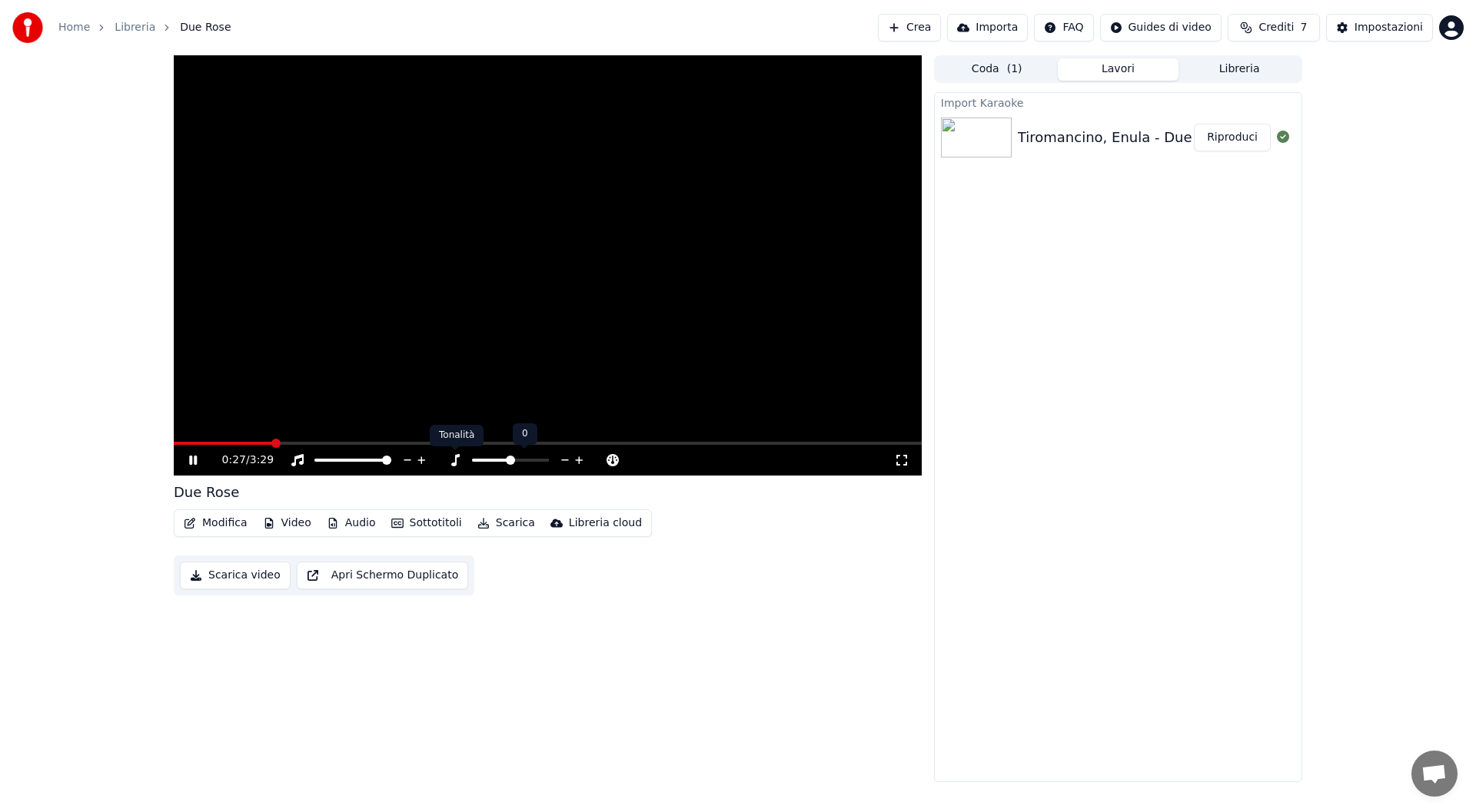
click at [451, 463] on icon at bounding box center [455, 460] width 16 height 13
click at [419, 459] on icon at bounding box center [421, 460] width 15 height 16
click at [461, 460] on icon at bounding box center [455, 460] width 16 height 13
click at [453, 461] on icon at bounding box center [455, 460] width 16 height 13
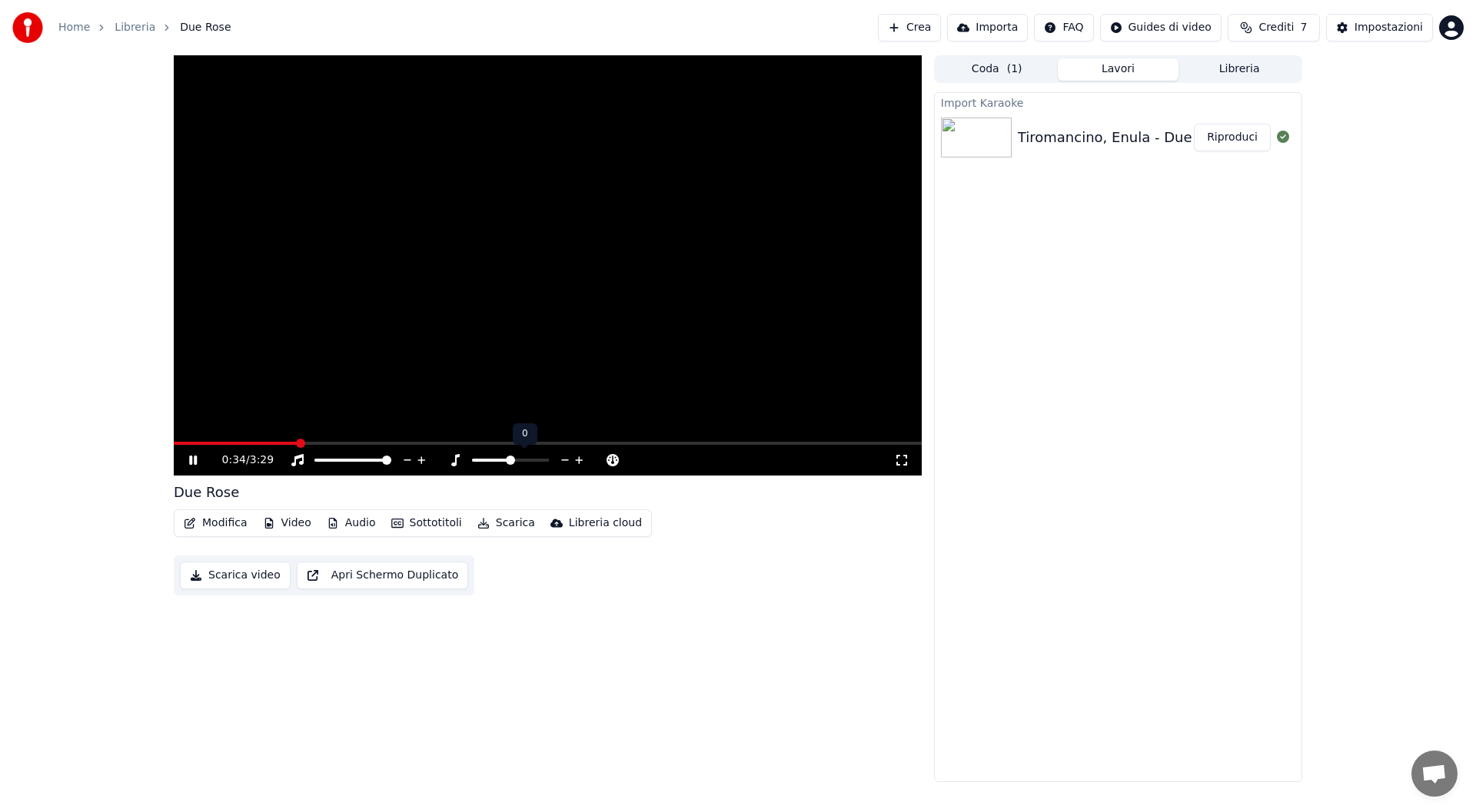
click at [452, 461] on icon at bounding box center [455, 460] width 16 height 13
click at [191, 462] on icon at bounding box center [193, 459] width 8 height 9
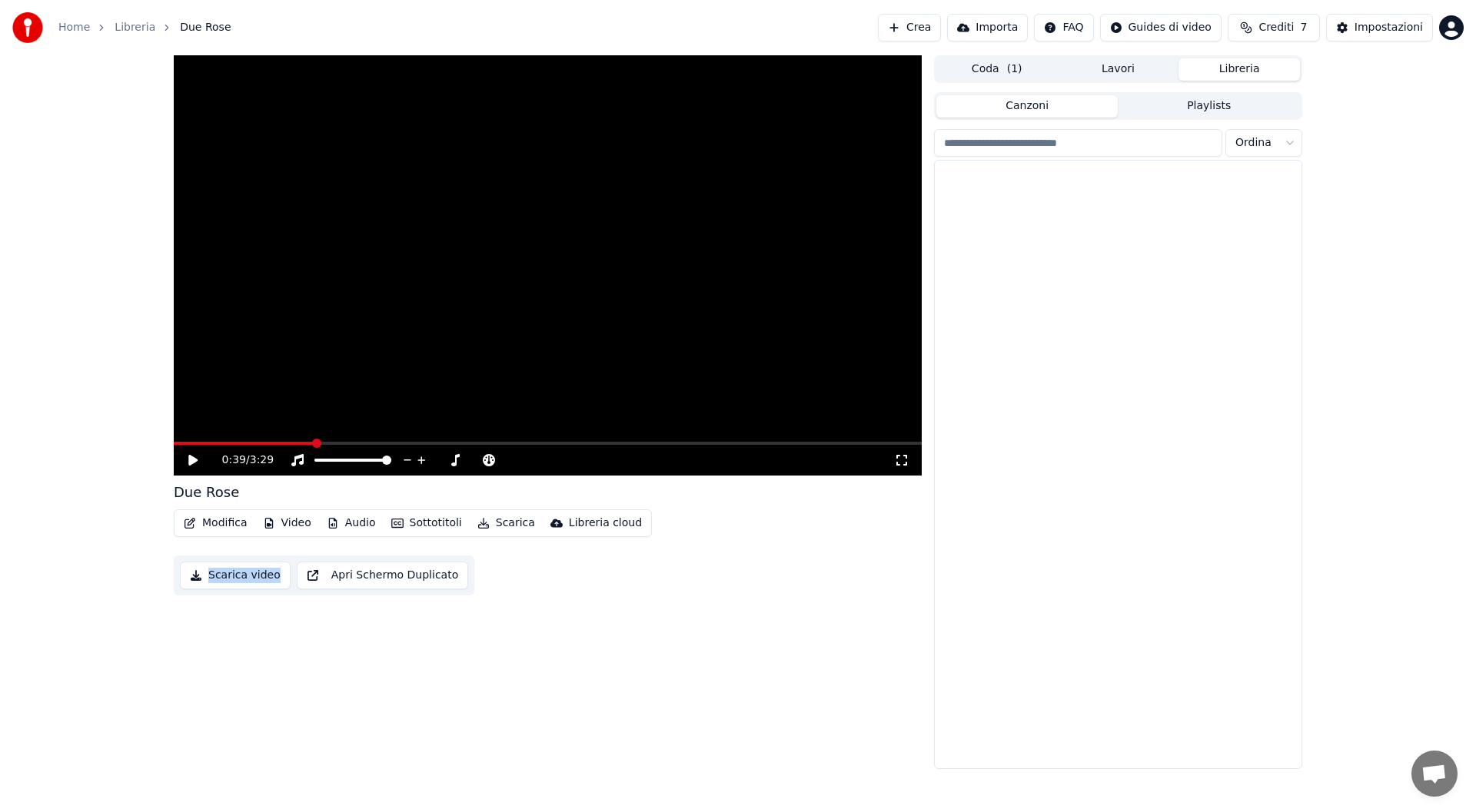
click at [1257, 73] on button "Libreria" at bounding box center [1239, 69] width 121 height 22
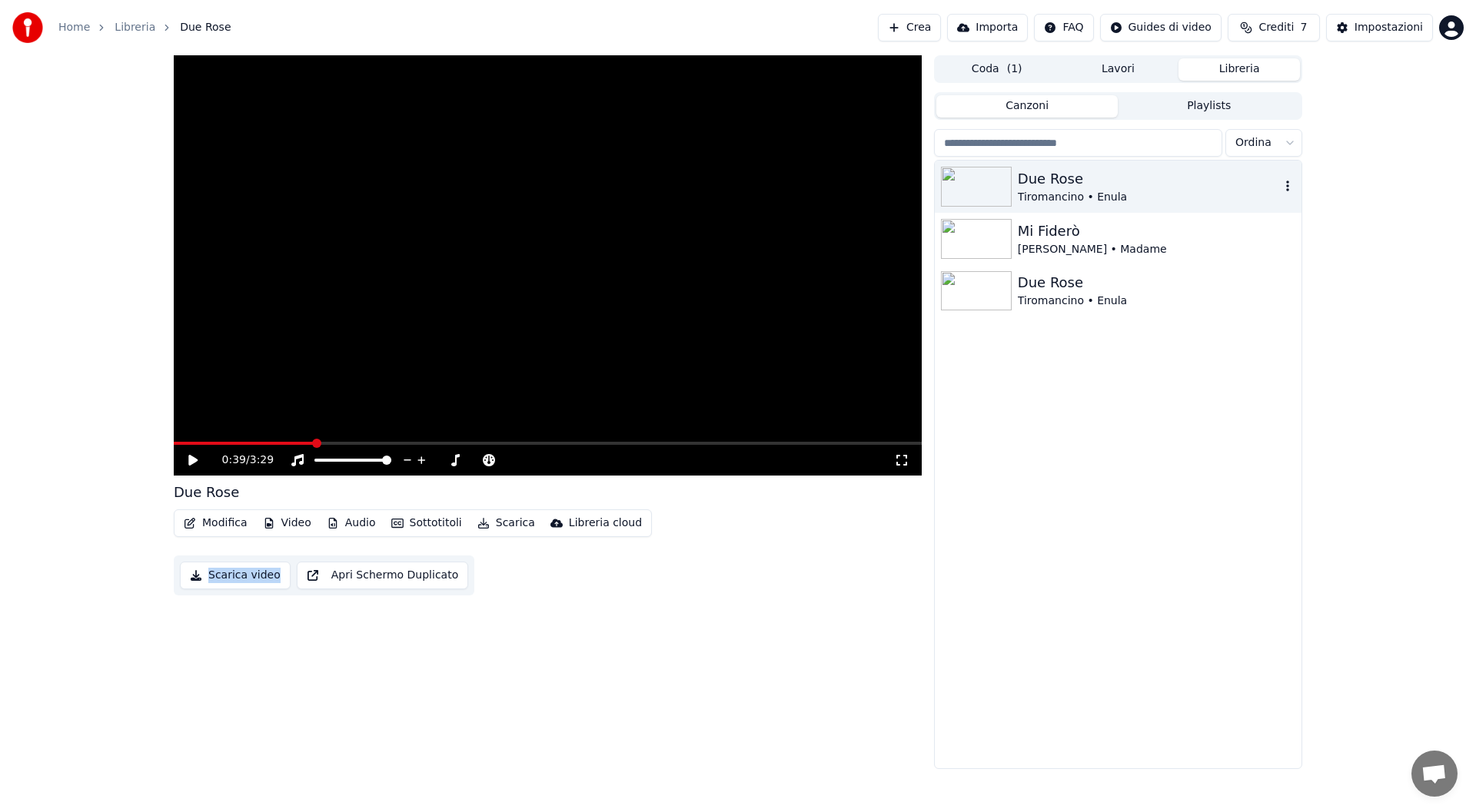
click at [1287, 186] on icon "button" at bounding box center [1287, 186] width 3 height 11
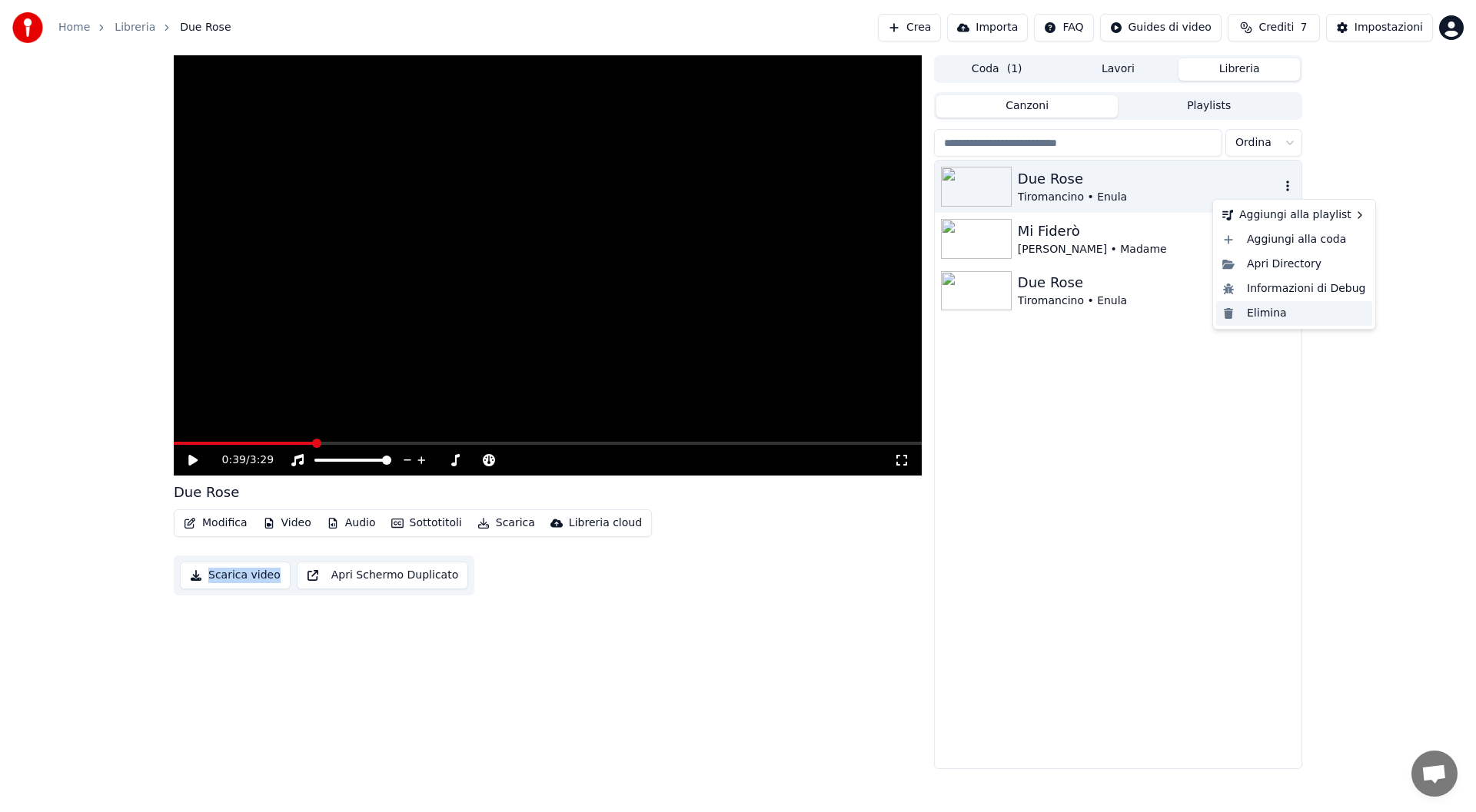
click at [1267, 320] on div "Elimina" at bounding box center [1294, 313] width 156 height 24
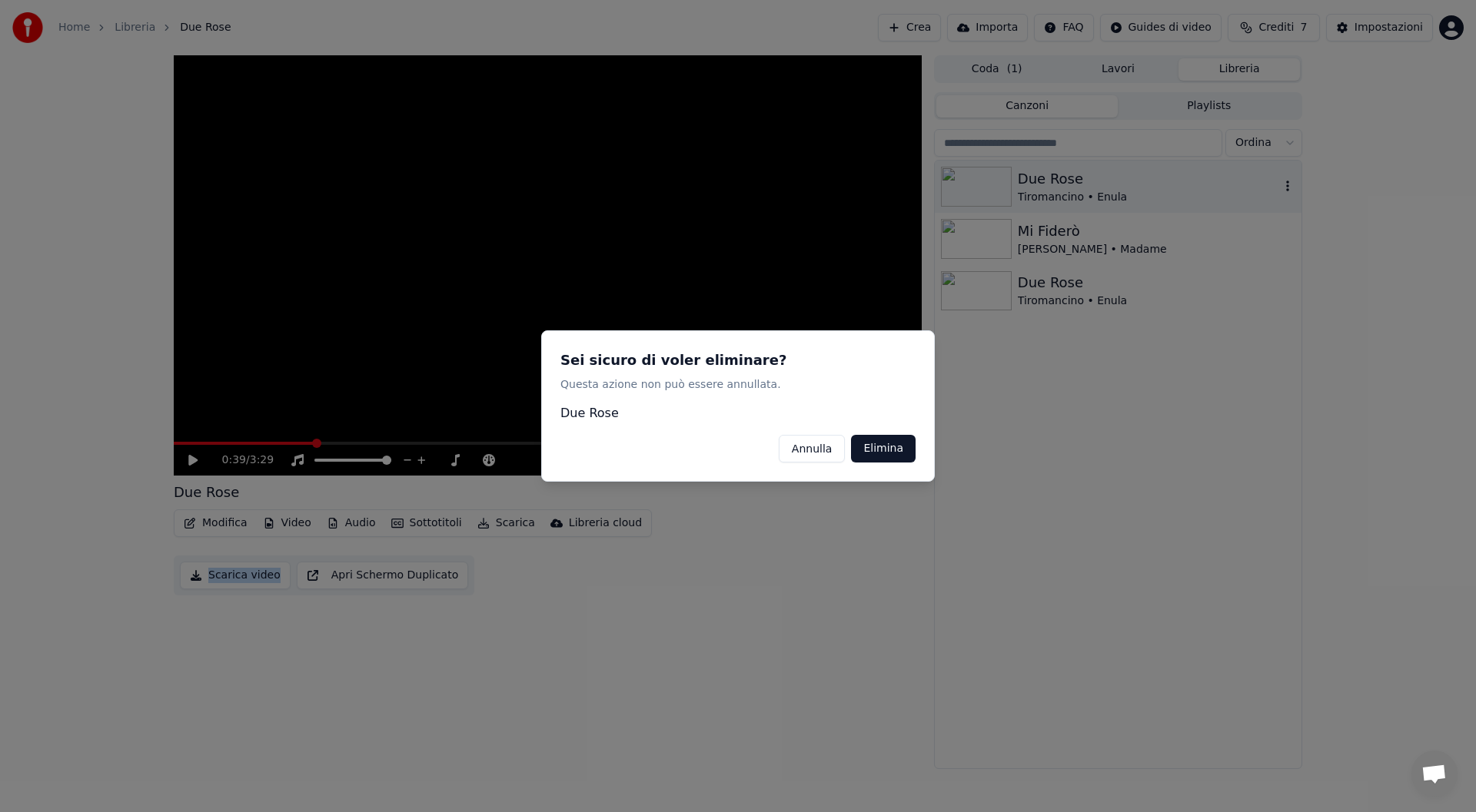
click at [903, 455] on button "Elimina" at bounding box center [883, 449] width 64 height 27
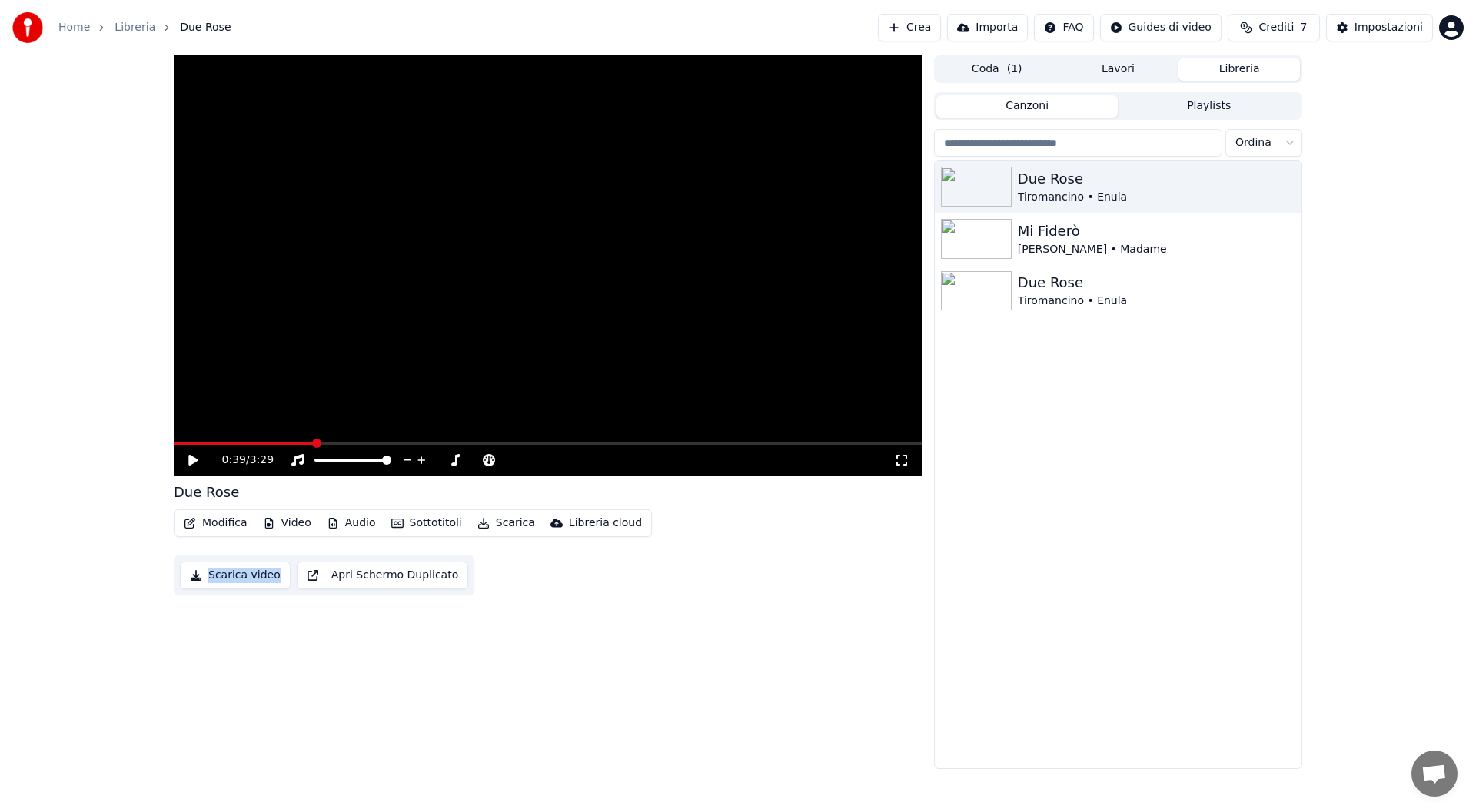
click at [1212, 101] on button "Playlists" at bounding box center [1209, 106] width 183 height 22
click at [1060, 105] on button "Canzoni" at bounding box center [1028, 106] width 183 height 22
click at [1246, 70] on button "Libreria" at bounding box center [1239, 69] width 121 height 22
click at [1064, 189] on div "Tiromancino • Enula" at bounding box center [1150, 197] width 262 height 16
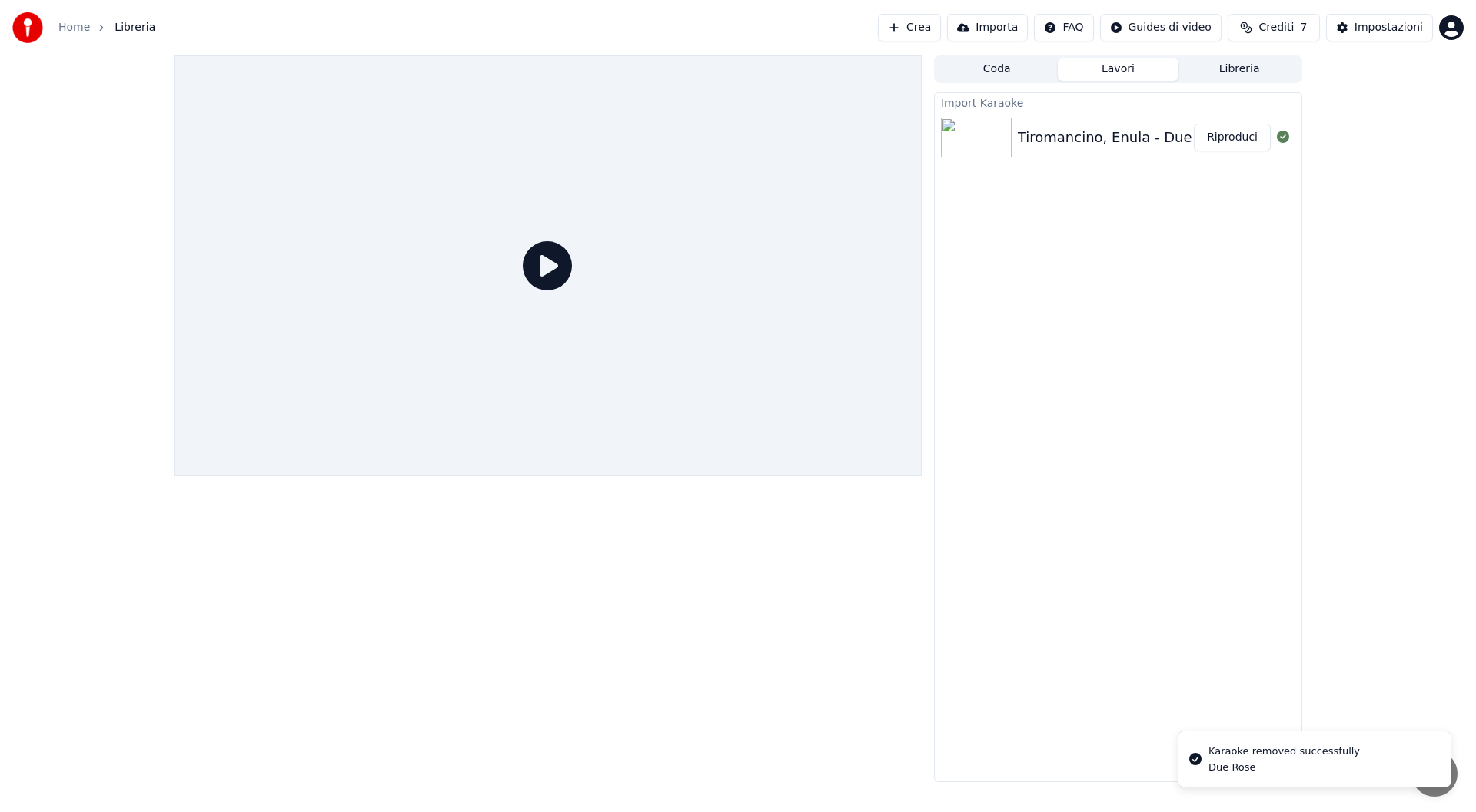
click at [1128, 67] on button "Lavori" at bounding box center [1118, 69] width 121 height 22
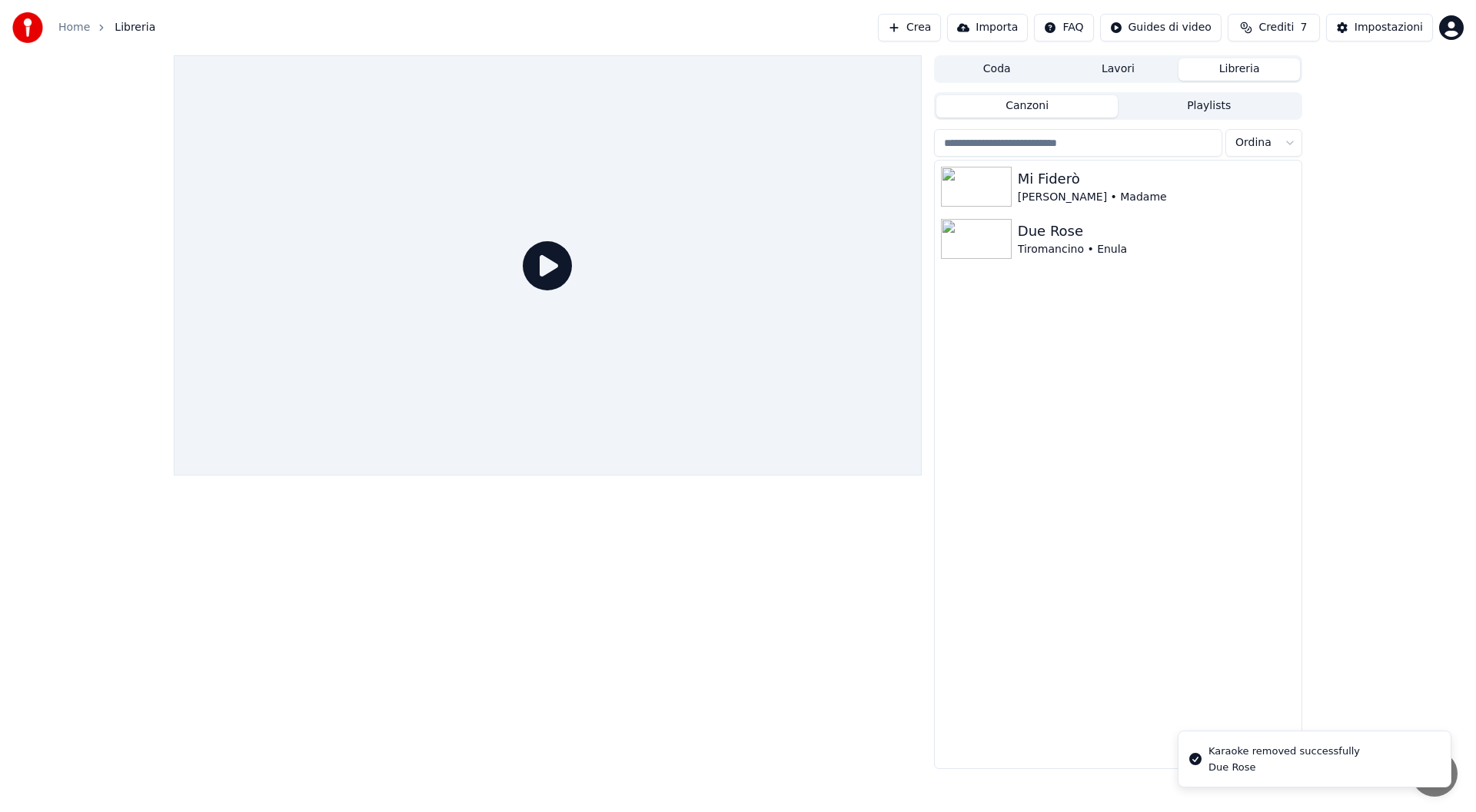
click at [1259, 69] on button "Libreria" at bounding box center [1239, 69] width 121 height 22
